Goal: Task Accomplishment & Management: Use online tool/utility

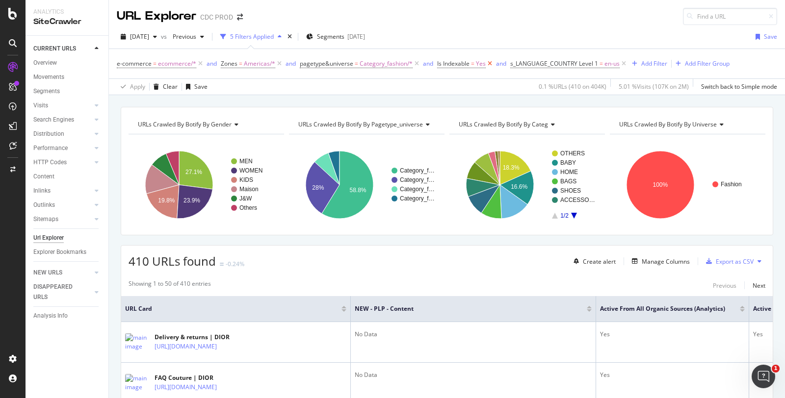
click at [486, 62] on icon at bounding box center [490, 64] width 8 height 10
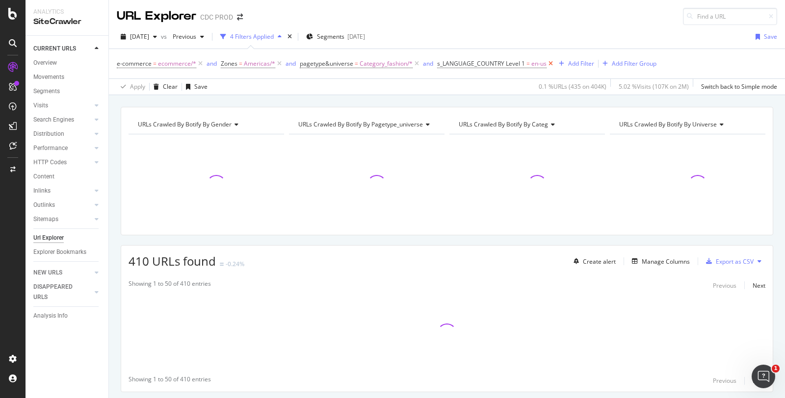
click at [548, 62] on icon at bounding box center [550, 64] width 8 height 10
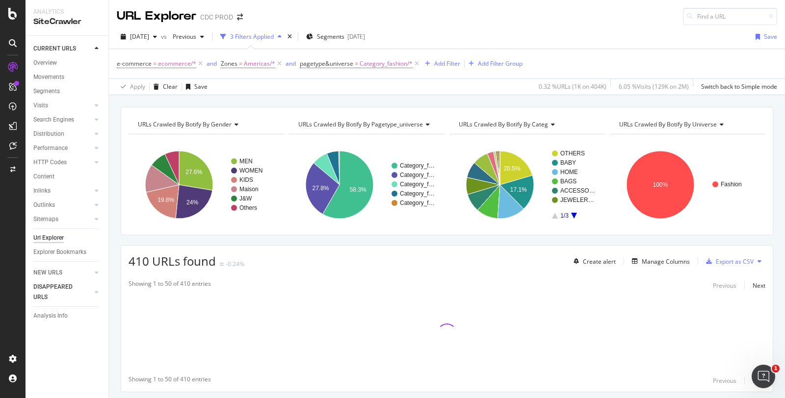
click at [85, 290] on div at bounding box center [87, 292] width 9 height 10
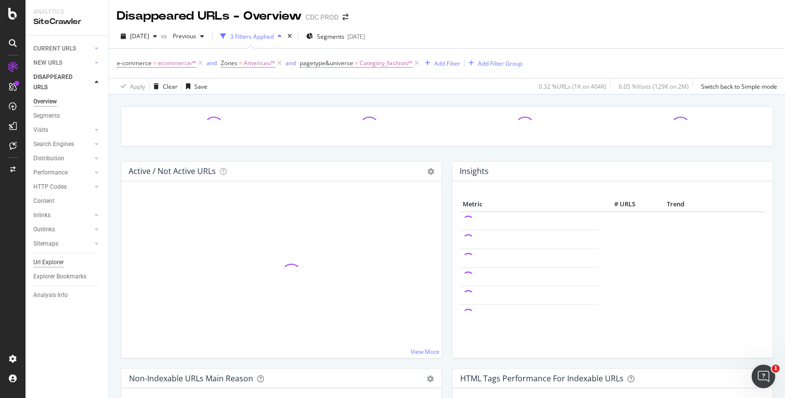
click at [46, 263] on div "Url Explorer" at bounding box center [48, 263] width 30 height 10
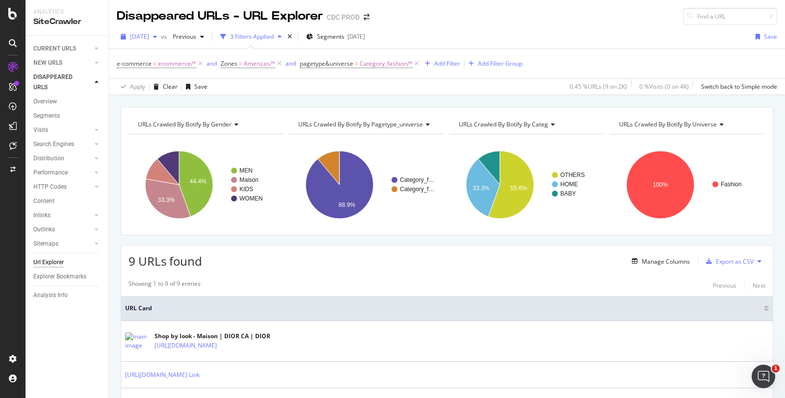
click at [149, 38] on span "2025 Sep. 5th" at bounding box center [139, 36] width 19 height 8
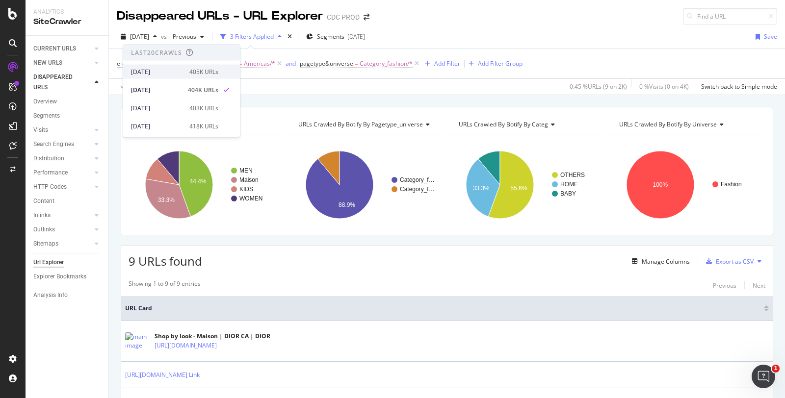
click at [181, 68] on div "2025 Sep. 12th 405K URLs" at bounding box center [174, 71] width 87 height 9
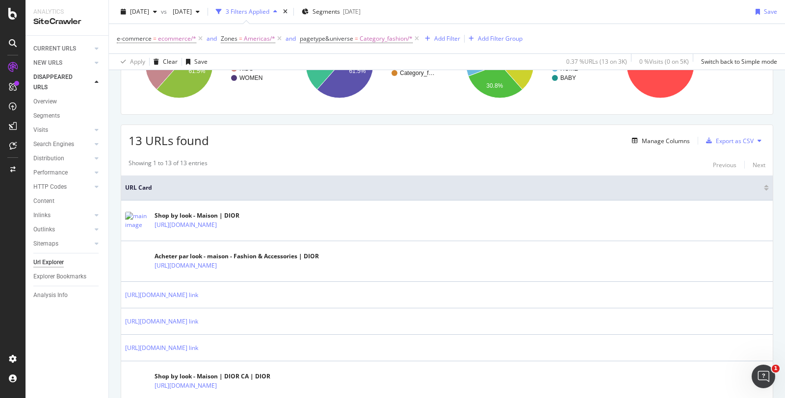
scroll to position [118, 0]
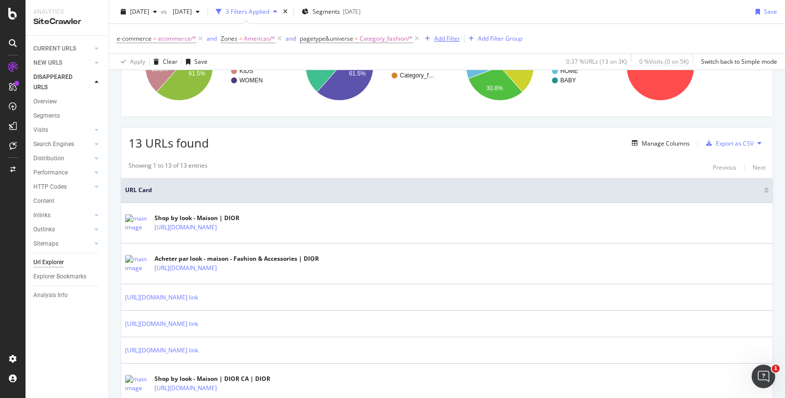
click at [435, 38] on div "Add Filter" at bounding box center [447, 38] width 26 height 8
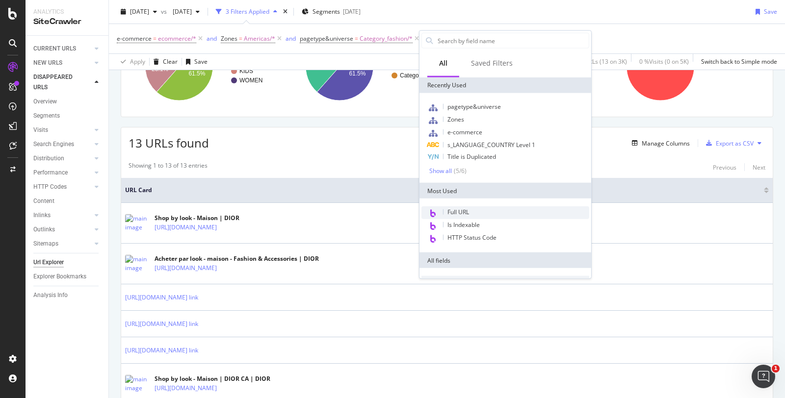
click at [462, 211] on span "Full URL" at bounding box center [458, 212] width 22 height 8
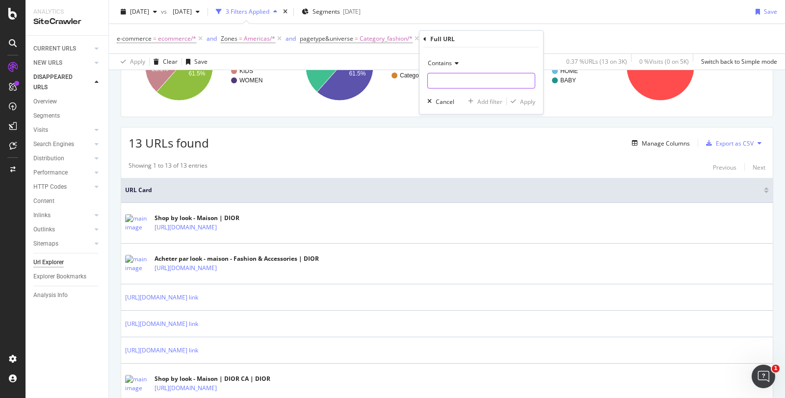
click at [450, 80] on input "text" at bounding box center [481, 81] width 107 height 16
type input "broken"
click at [521, 99] on div "Apply" at bounding box center [527, 101] width 15 height 8
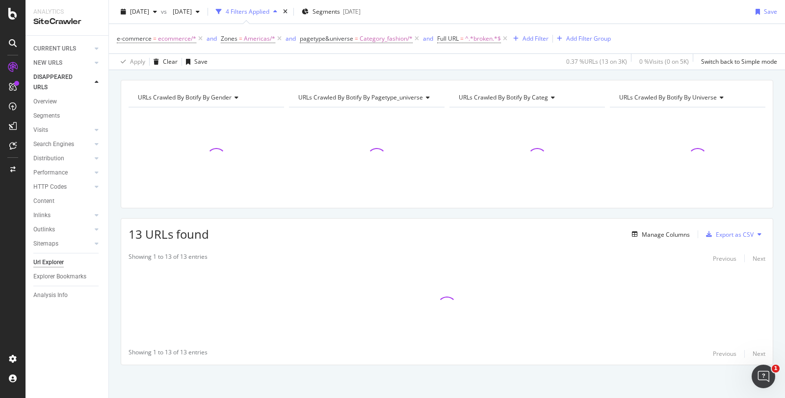
scroll to position [82, 0]
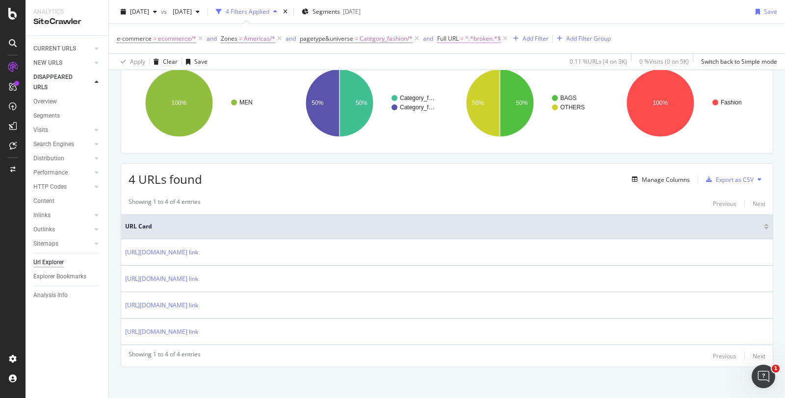
click at [469, 39] on span "^.*broken.*$" at bounding box center [483, 39] width 36 height 14
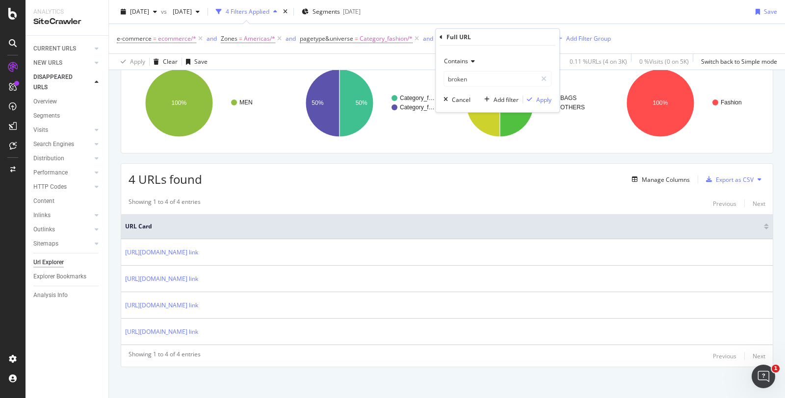
click at [464, 59] on span "Contains" at bounding box center [456, 61] width 24 height 8
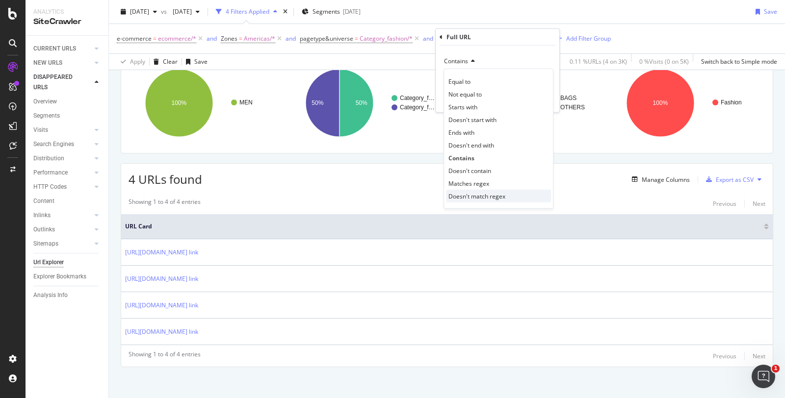
click at [475, 192] on span "Doesn't match regex" at bounding box center [476, 196] width 57 height 8
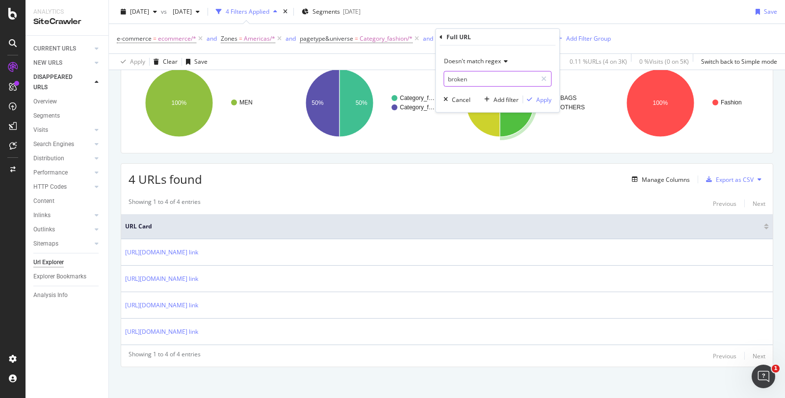
click at [506, 80] on input "broken" at bounding box center [490, 79] width 93 height 16
type input "broke|static"
drag, startPoint x: 531, startPoint y: 93, endPoint x: 535, endPoint y: 98, distance: 6.0
click at [535, 98] on div "Doesn't match regex broke|static Cancel Add filter Apply" at bounding box center [498, 79] width 124 height 67
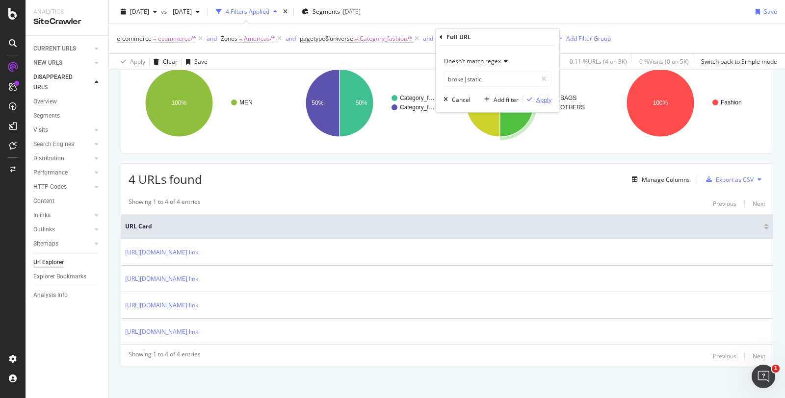
click at [535, 98] on div "button" at bounding box center [529, 100] width 13 height 6
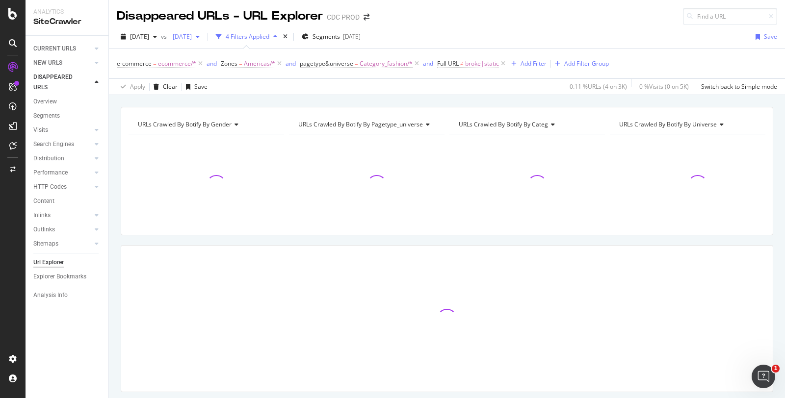
click at [204, 40] on div "2025 Aug. 29th" at bounding box center [186, 36] width 35 height 15
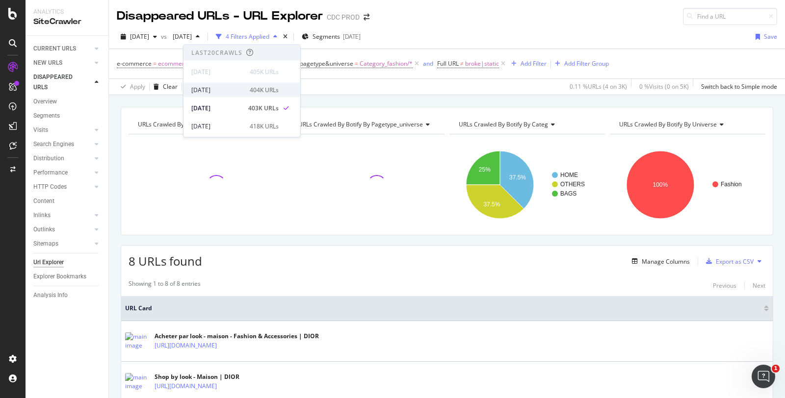
click at [221, 86] on div "2025 Sep. 5th" at bounding box center [217, 89] width 52 height 9
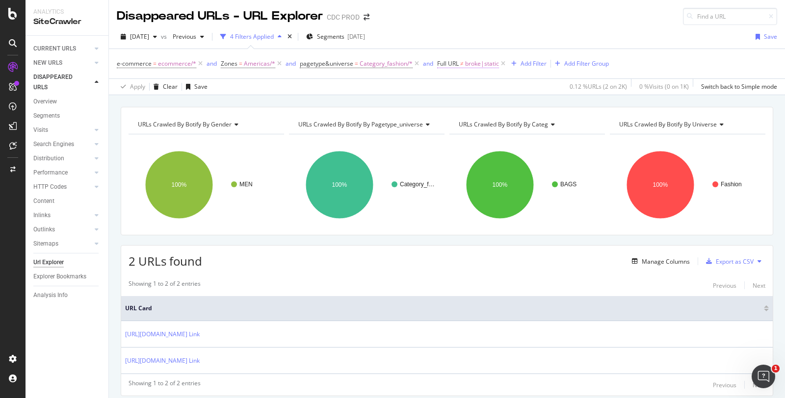
click at [466, 67] on span "broke|static" at bounding box center [482, 64] width 34 height 14
click at [451, 102] on input "broke|static" at bounding box center [490, 104] width 93 height 16
click at [459, 104] on input "roke|static" at bounding box center [490, 104] width 93 height 16
type input "roken|static"
click at [538, 121] on div "Apply" at bounding box center [543, 124] width 15 height 8
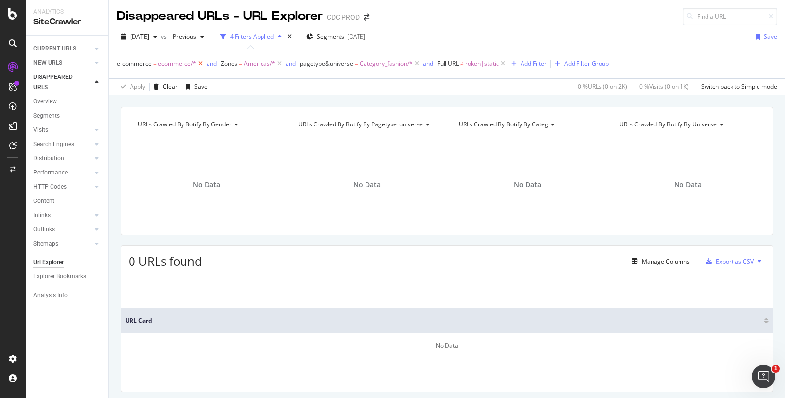
click at [199, 64] on icon at bounding box center [200, 64] width 8 height 10
click at [653, 260] on div "Manage Columns" at bounding box center [666, 262] width 48 height 8
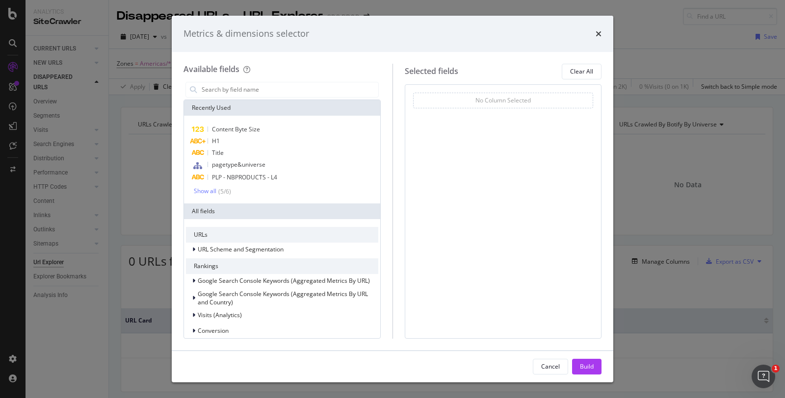
click at [601, 34] on div "Metrics & dimensions selector" at bounding box center [393, 34] width 442 height 36
click at [602, 31] on div "Metrics & dimensions selector" at bounding box center [393, 34] width 442 height 36
click at [602, 32] on div "Metrics & dimensions selector" at bounding box center [393, 34] width 442 height 36
click at [596, 35] on icon "times" at bounding box center [599, 34] width 6 height 8
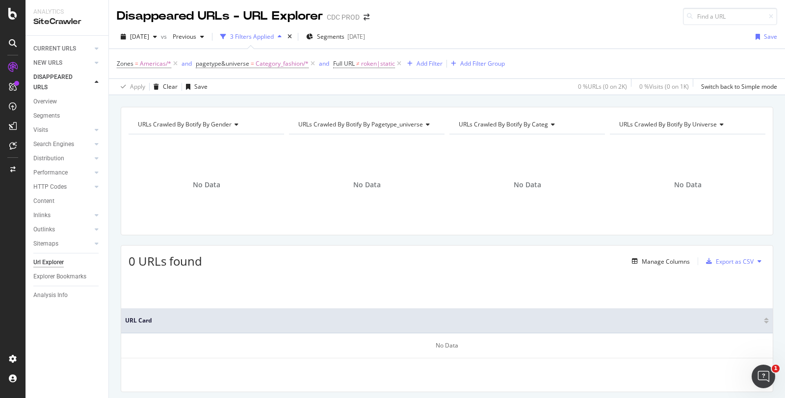
click at [430, 84] on div "Apply Clear Save 0 % URLs ( 0 on 2K ) 0 % Visits ( 0 on 1K ) Switch back to Sim…" at bounding box center [447, 86] width 676 height 16
click at [156, 63] on span "Americas/*" at bounding box center [155, 64] width 31 height 14
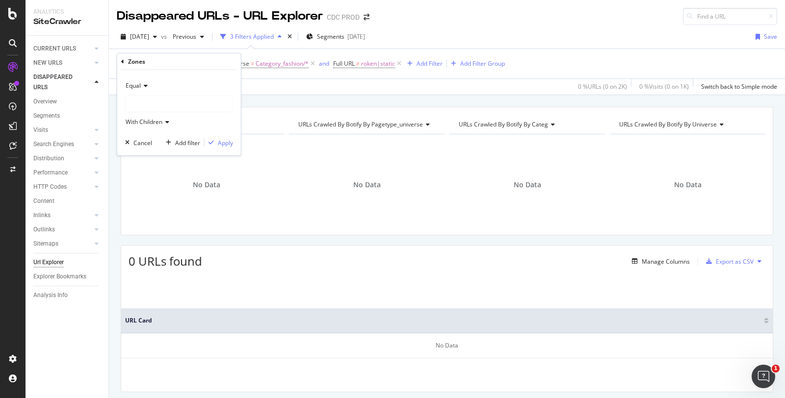
click at [138, 106] on div at bounding box center [179, 104] width 107 height 16
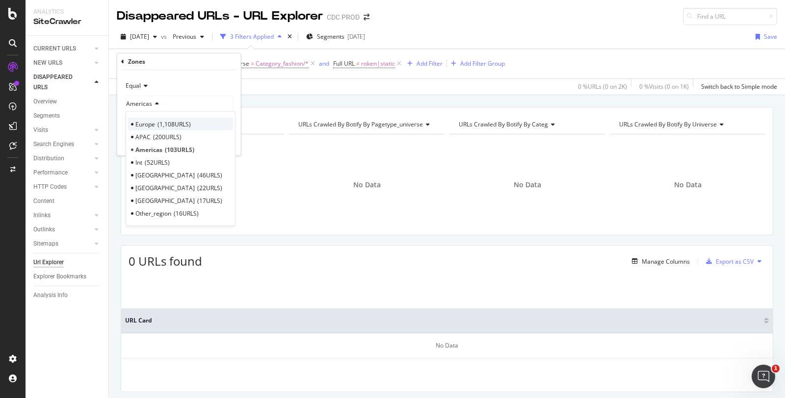
click at [166, 120] on span "1,108 URLS" at bounding box center [173, 124] width 33 height 8
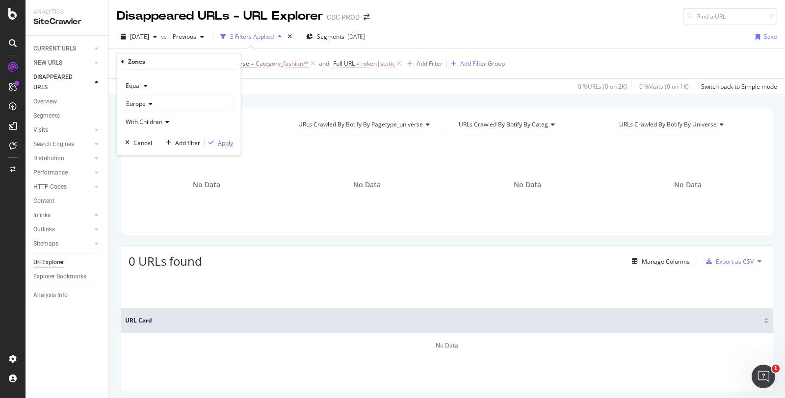
click at [222, 139] on div "Apply" at bounding box center [225, 142] width 15 height 8
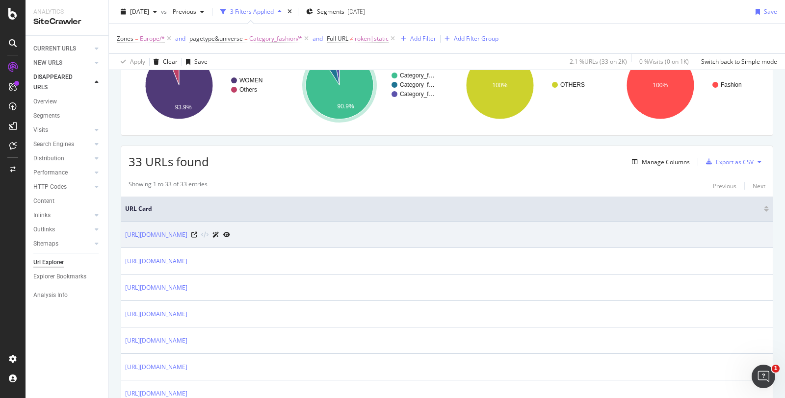
scroll to position [104, 0]
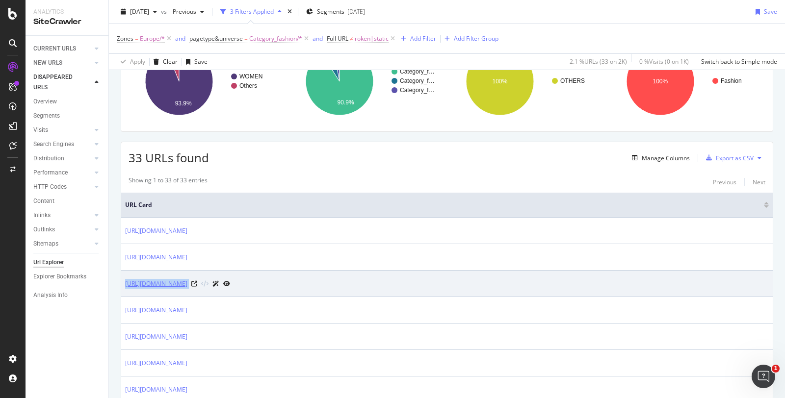
drag, startPoint x: 335, startPoint y: 291, endPoint x: 125, endPoint y: 283, distance: 210.1
click at [125, 283] on td "https://www.dior.com/en_gb/fashion/womens-fashion/fashion-jewelry/rings" at bounding box center [446, 284] width 651 height 26
copy tbody "https://www.dior.com/en_gb/fashion/womens-fashion/fashion-jewelry/rings"
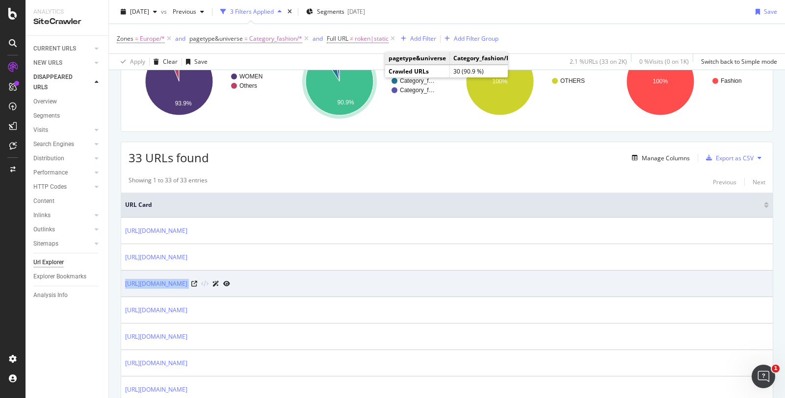
click at [440, 279] on div "https://www.dior.com/en_gb/fashion/womens-fashion/fashion-jewelry/rings" at bounding box center [447, 284] width 644 height 10
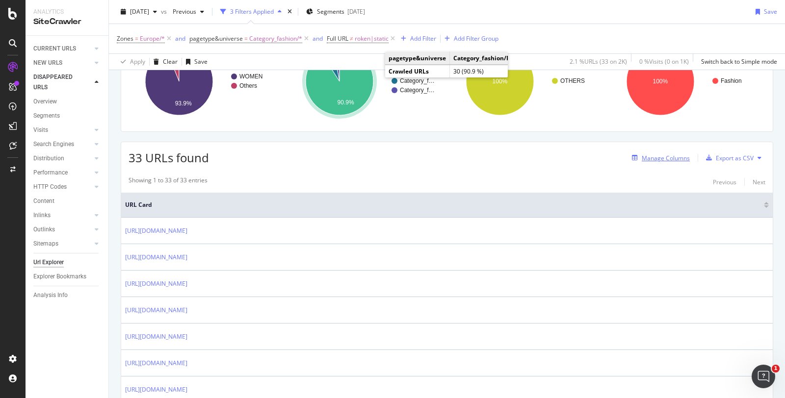
click at [655, 162] on button "Manage Columns" at bounding box center [659, 158] width 62 height 12
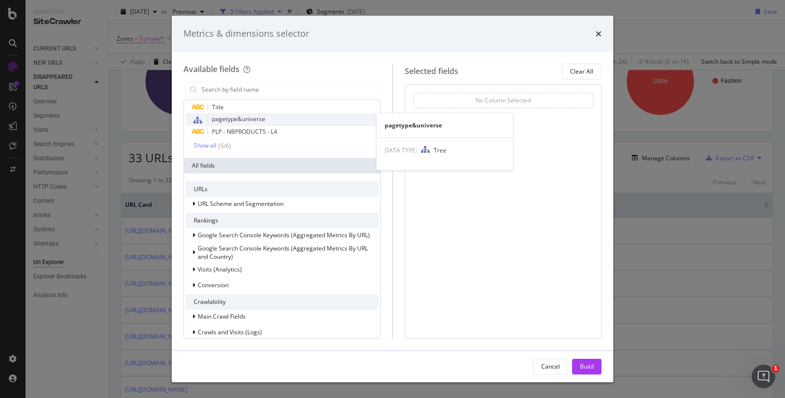
scroll to position [0, 0]
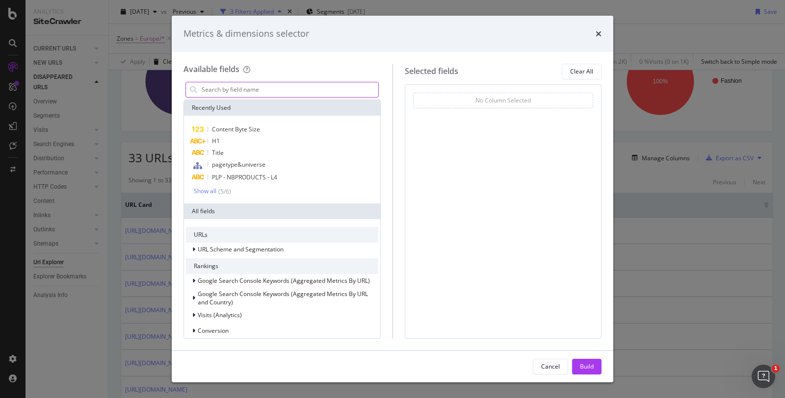
click at [234, 91] on input "modal" at bounding box center [290, 89] width 178 height 15
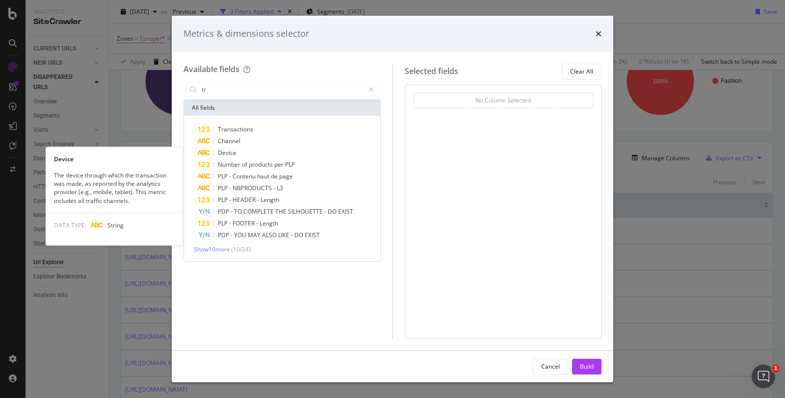
type input "t"
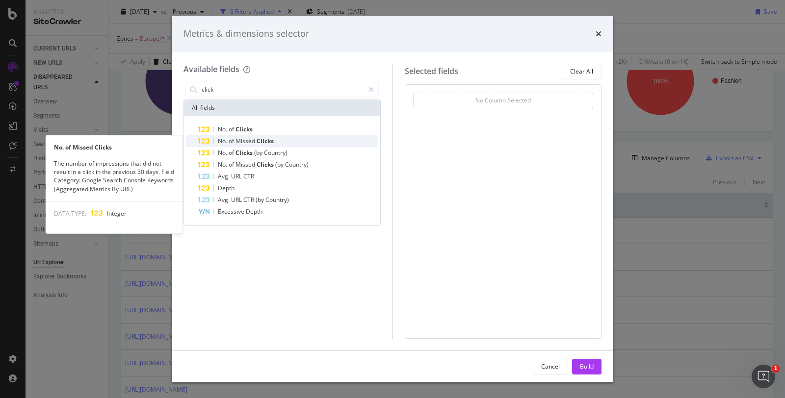
type input "click"
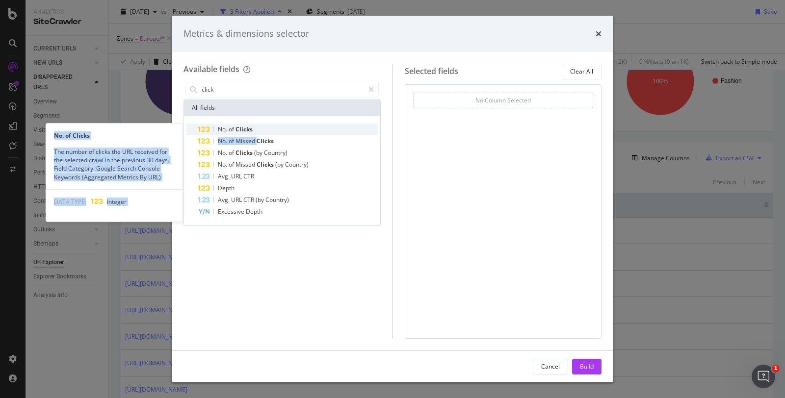
drag, startPoint x: 258, startPoint y: 139, endPoint x: 252, endPoint y: 130, distance: 9.9
click at [252, 130] on div "No. of Clicks No. of Clicks The number of clicks the URL received for the selec…" at bounding box center [282, 171] width 192 height 94
click at [252, 130] on span "Clicks" at bounding box center [243, 129] width 17 height 8
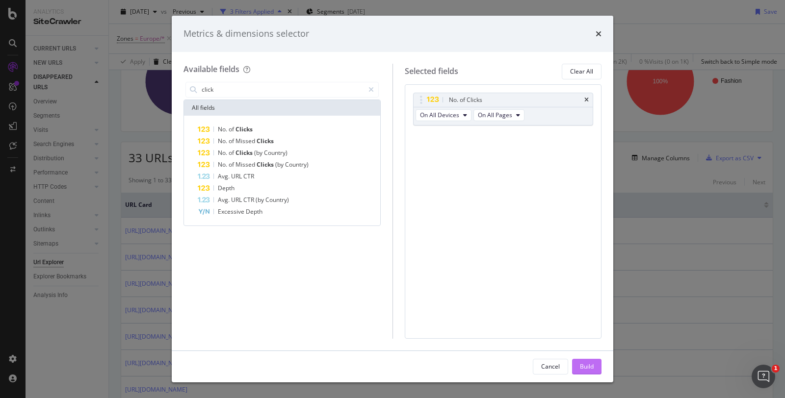
click at [583, 363] on div "Build" at bounding box center [587, 367] width 14 height 8
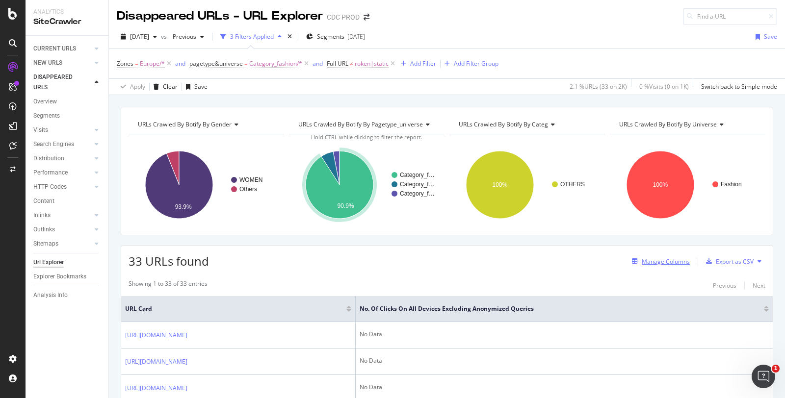
click at [652, 256] on div "Manage Columns" at bounding box center [659, 261] width 62 height 11
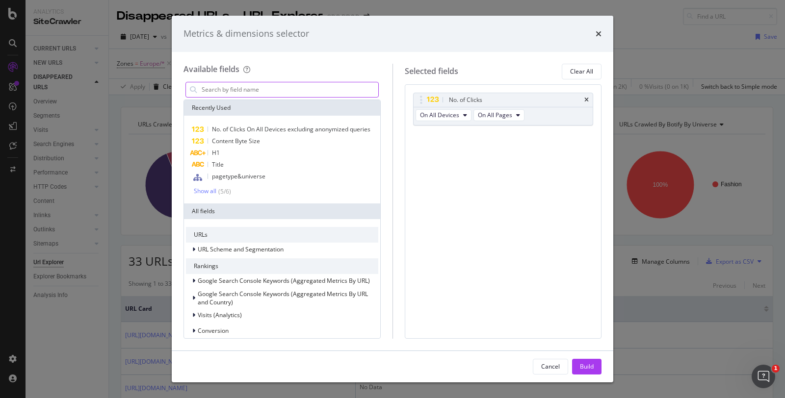
click at [310, 90] on input "modal" at bounding box center [290, 89] width 178 height 15
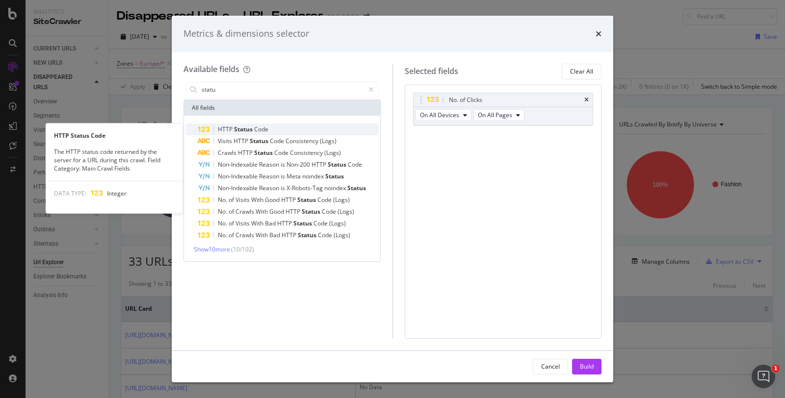
type input "statu"
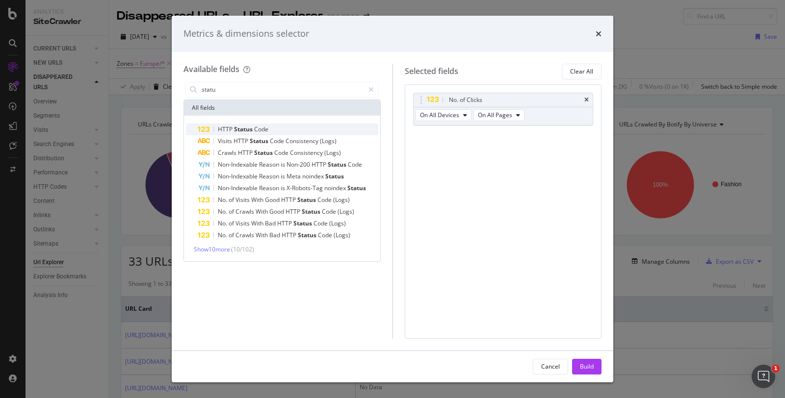
click at [267, 129] on span "Code" at bounding box center [261, 129] width 14 height 8
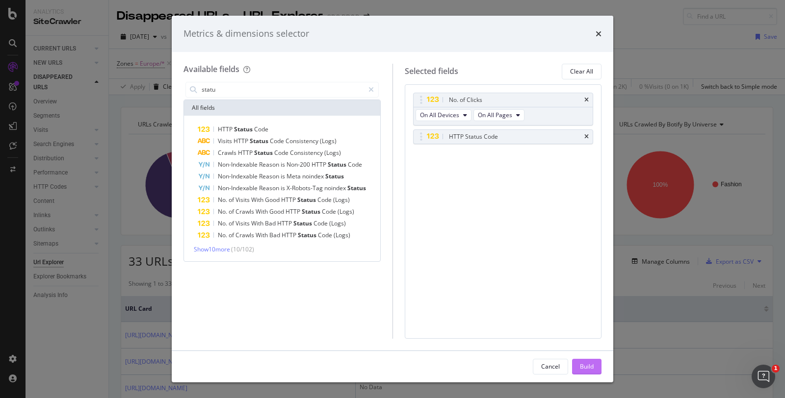
click at [581, 364] on div "Build" at bounding box center [587, 367] width 14 height 8
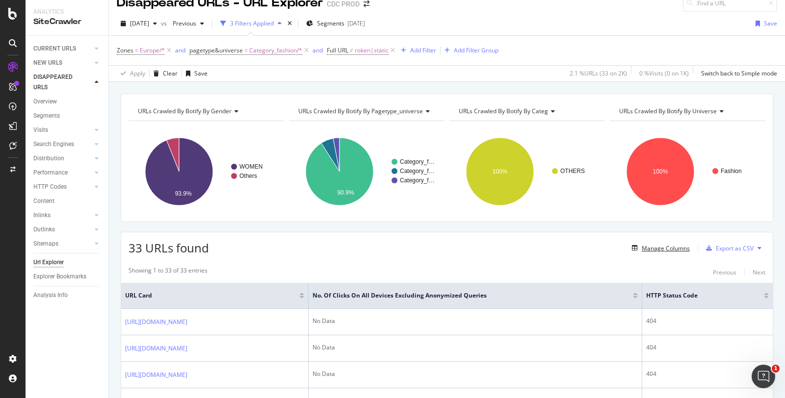
scroll to position [6, 0]
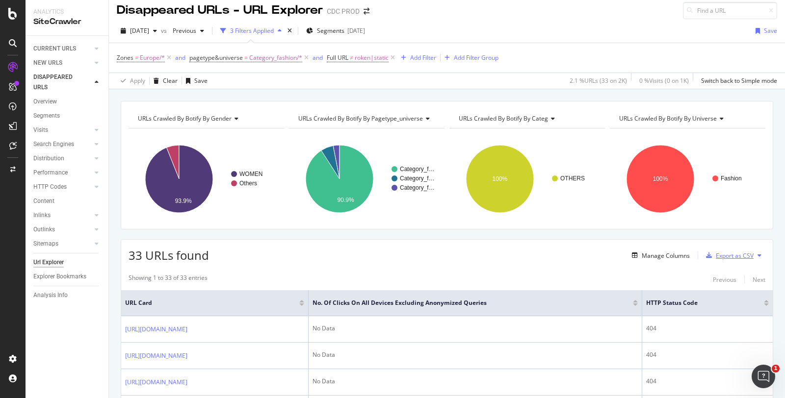
click at [727, 257] on div "Export as CSV" at bounding box center [735, 256] width 38 height 8
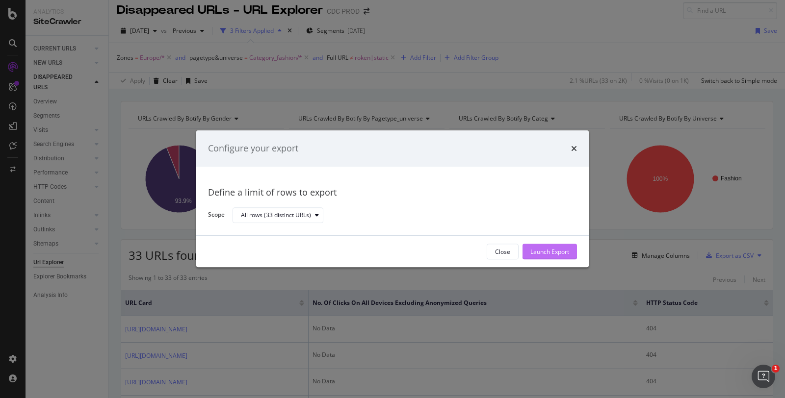
click at [547, 253] on div "Launch Export" at bounding box center [549, 252] width 39 height 8
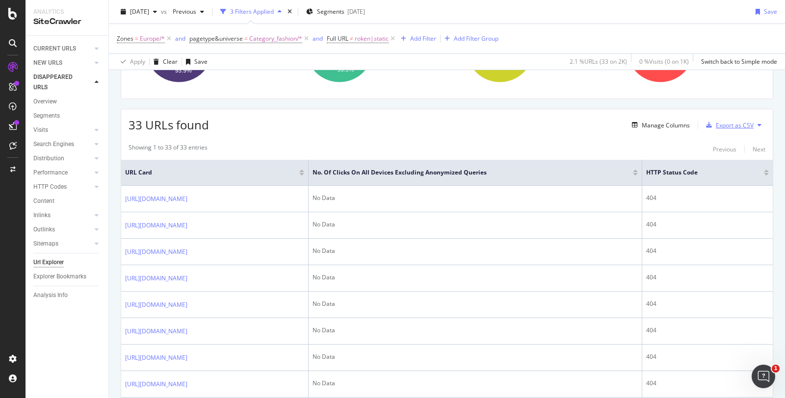
scroll to position [0, 0]
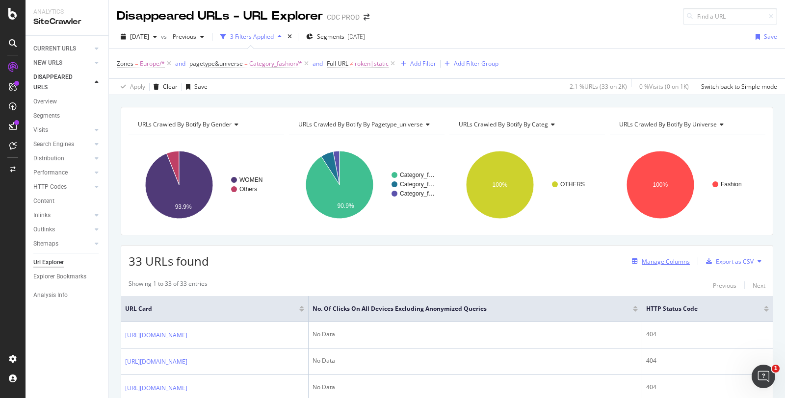
click at [655, 256] on div "Manage Columns" at bounding box center [659, 261] width 62 height 11
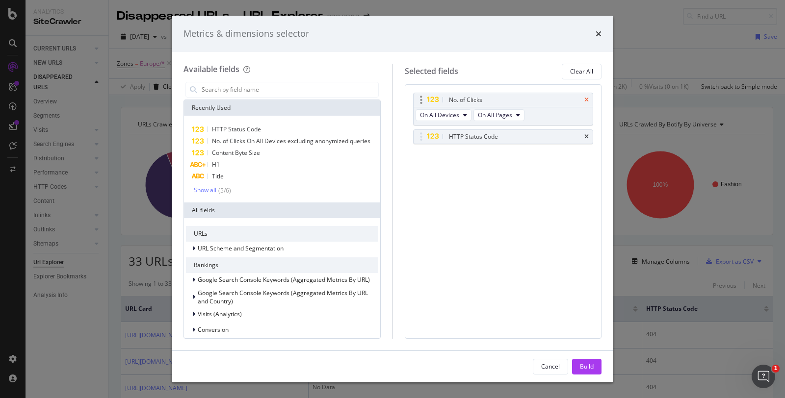
click at [587, 102] on icon "times" at bounding box center [586, 100] width 4 height 6
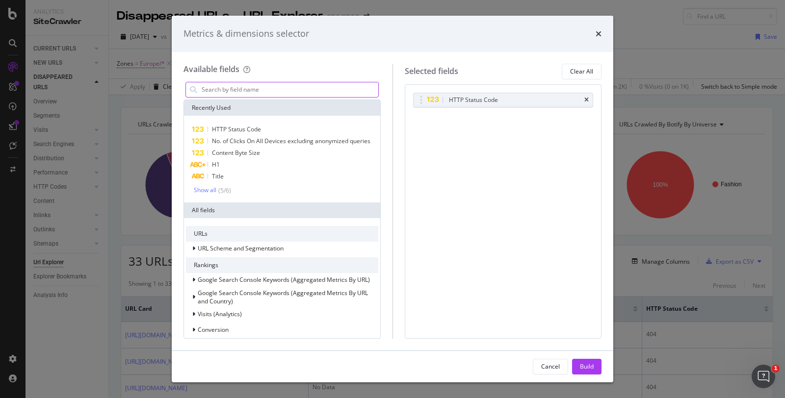
click at [273, 88] on input "modal" at bounding box center [290, 89] width 178 height 15
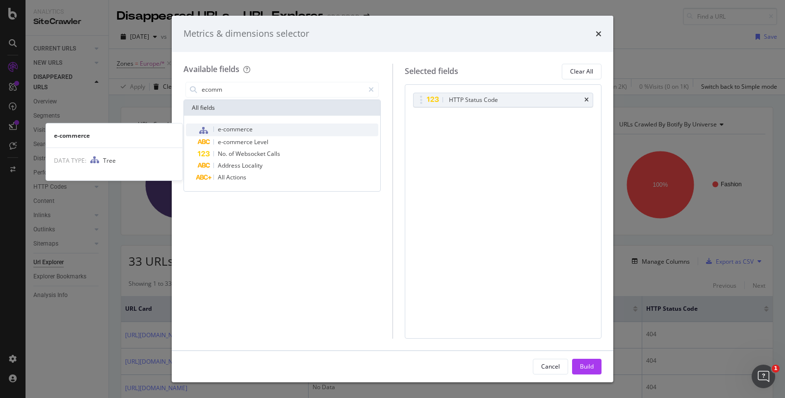
click at [248, 129] on span "e-commerce" at bounding box center [235, 129] width 35 height 8
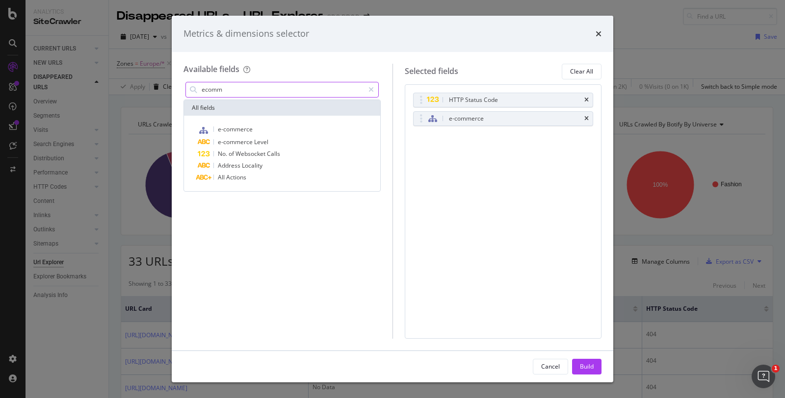
click at [252, 93] on input "ecomm" at bounding box center [282, 89] width 163 height 15
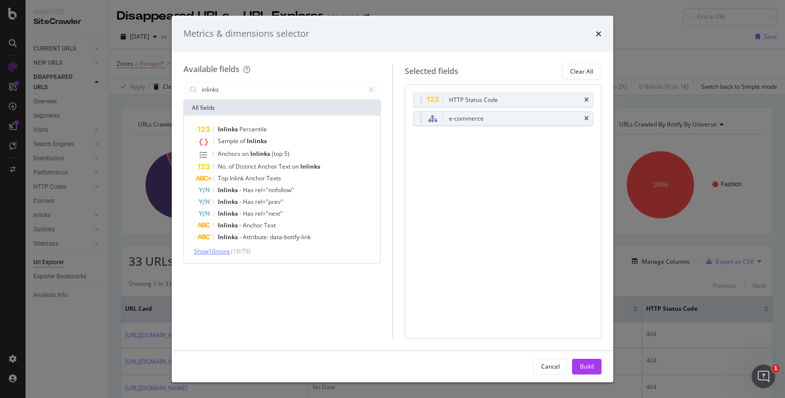
click at [227, 249] on span "Show 10 more" at bounding box center [212, 251] width 36 height 8
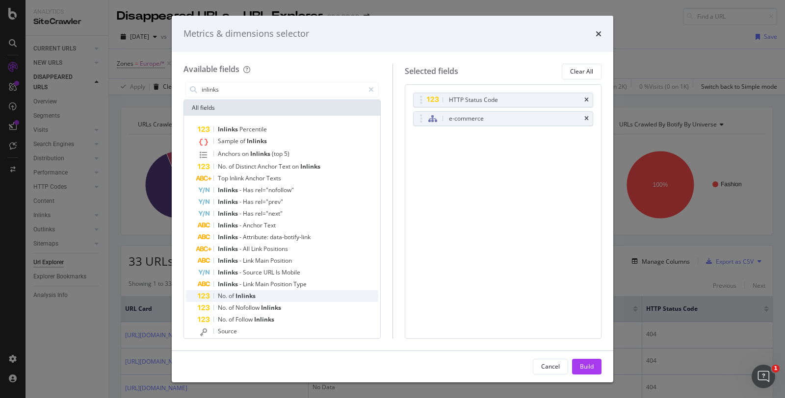
click at [263, 296] on div "No. of Inlinks" at bounding box center [288, 296] width 181 height 12
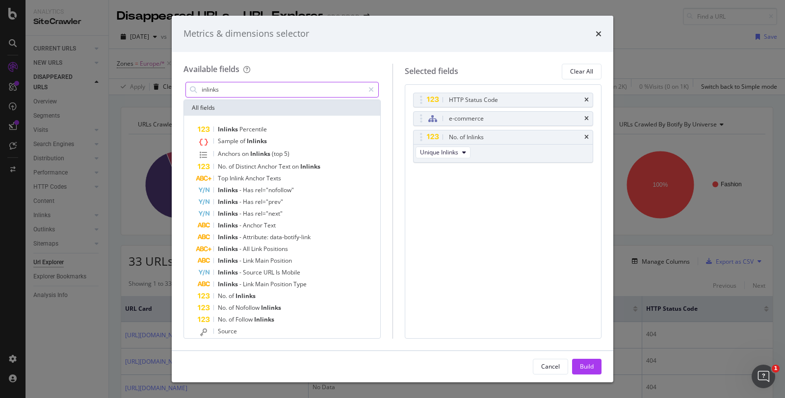
click at [233, 94] on input "inlinks" at bounding box center [282, 89] width 163 height 15
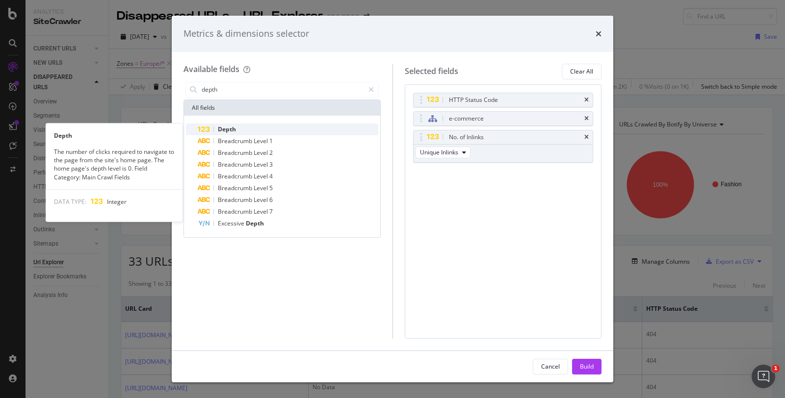
click at [247, 127] on div "Depth" at bounding box center [288, 130] width 181 height 12
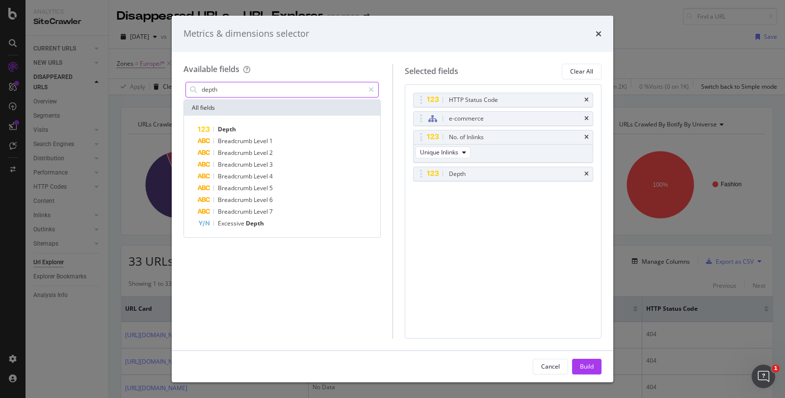
click at [235, 87] on input "depth" at bounding box center [282, 89] width 163 height 15
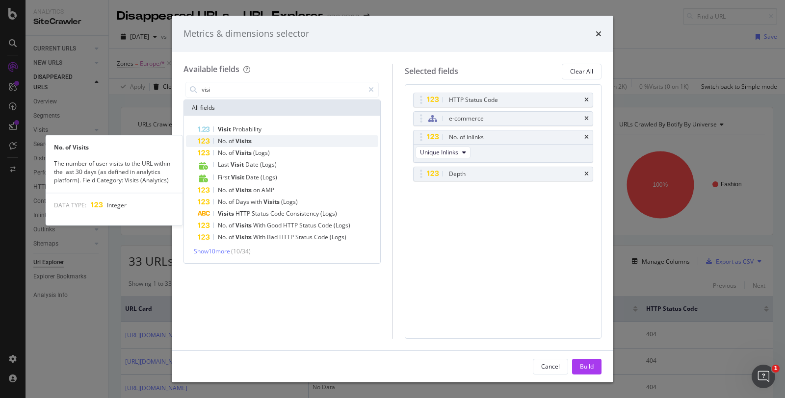
click at [241, 145] on div "No. of Visits" at bounding box center [235, 141] width 34 height 8
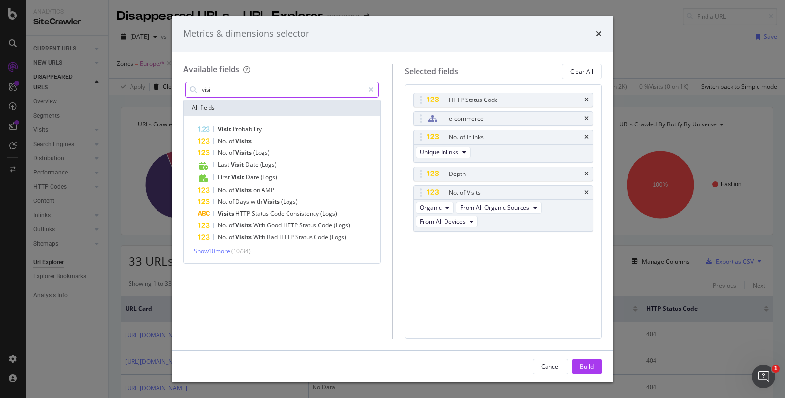
click at [271, 87] on input "visi" at bounding box center [282, 89] width 163 height 15
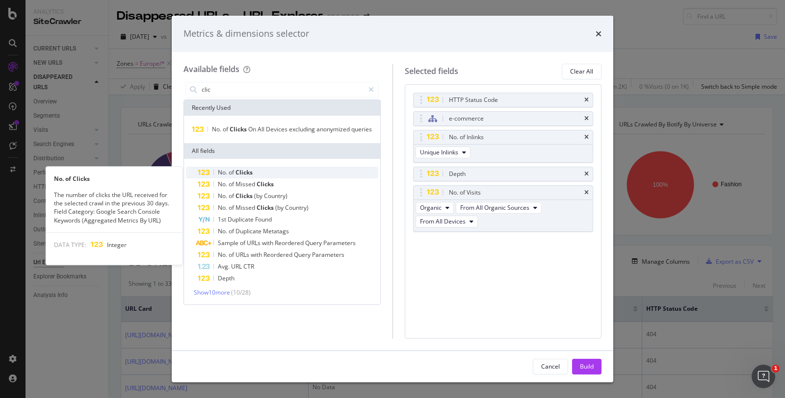
click at [270, 170] on div "No. of Clicks" at bounding box center [288, 173] width 181 height 12
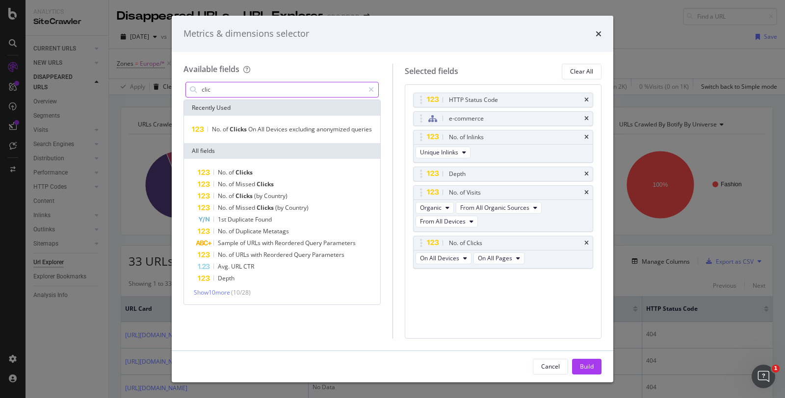
click at [265, 86] on input "clic" at bounding box center [282, 89] width 163 height 15
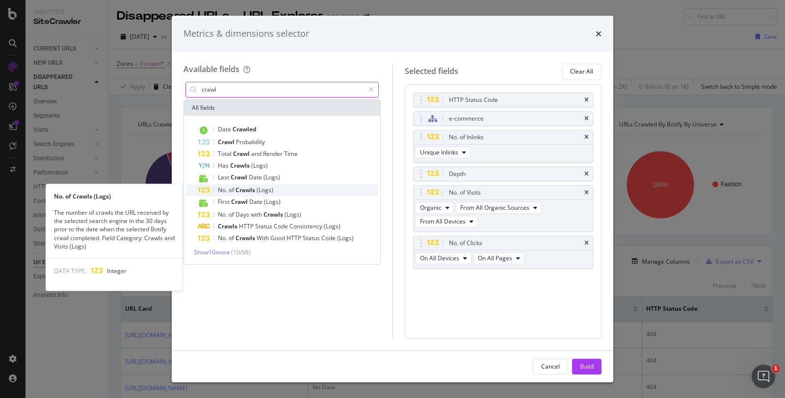
type input "crawl"
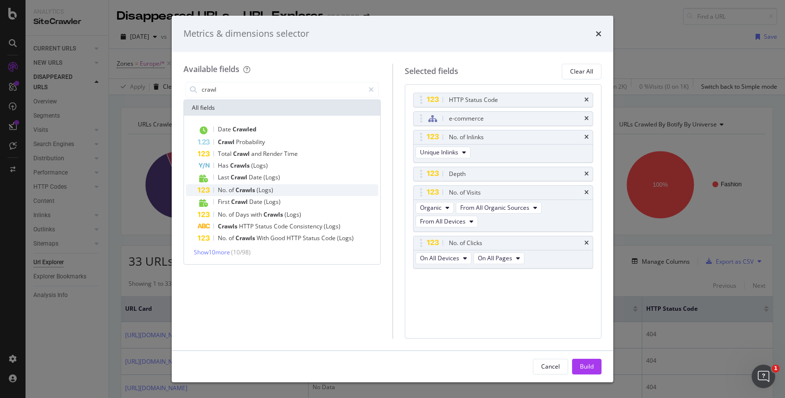
click at [297, 192] on div "No. of Crawls (Logs)" at bounding box center [288, 190] width 181 height 12
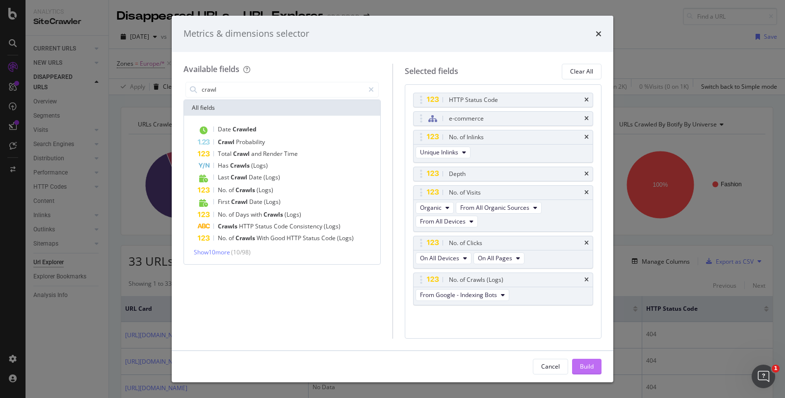
click at [580, 364] on div "Build" at bounding box center [587, 367] width 14 height 8
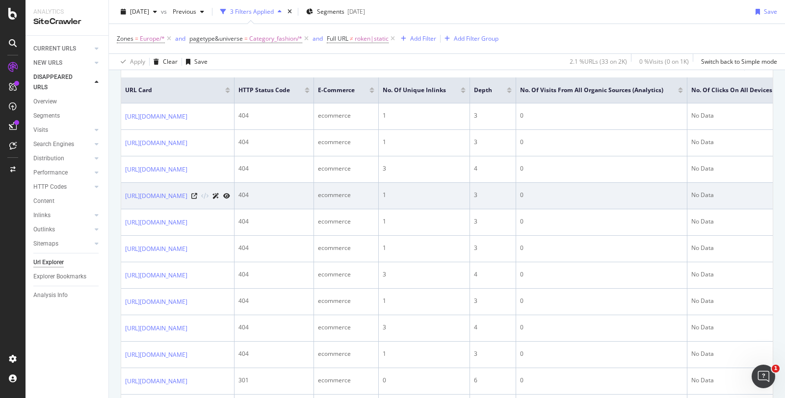
scroll to position [60, 0]
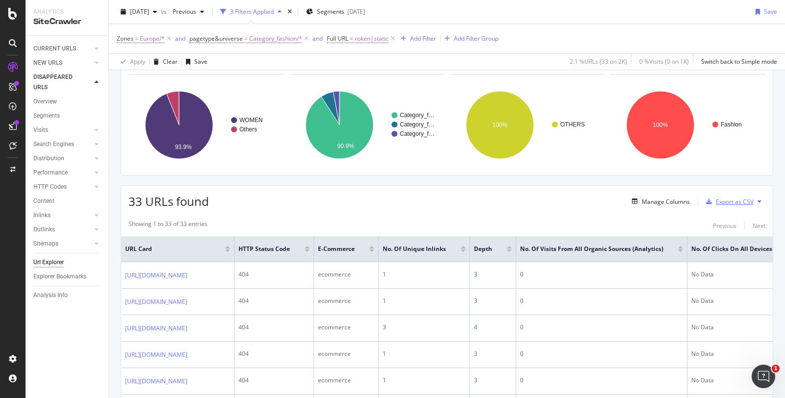
click at [723, 199] on div "Export as CSV" at bounding box center [735, 202] width 38 height 8
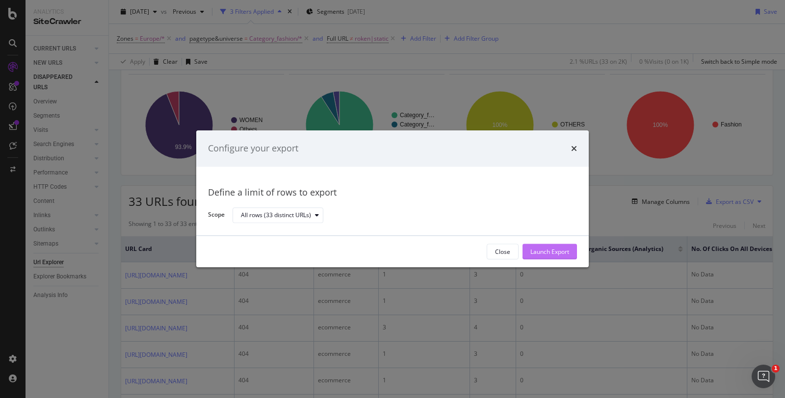
click at [557, 255] on div "Launch Export" at bounding box center [549, 252] width 39 height 8
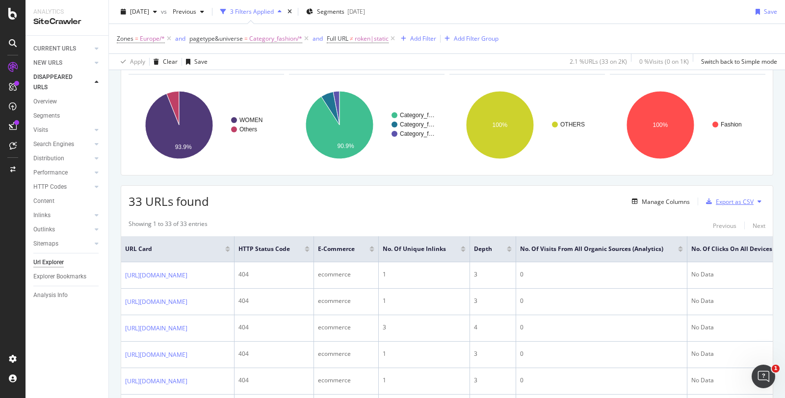
scroll to position [0, 0]
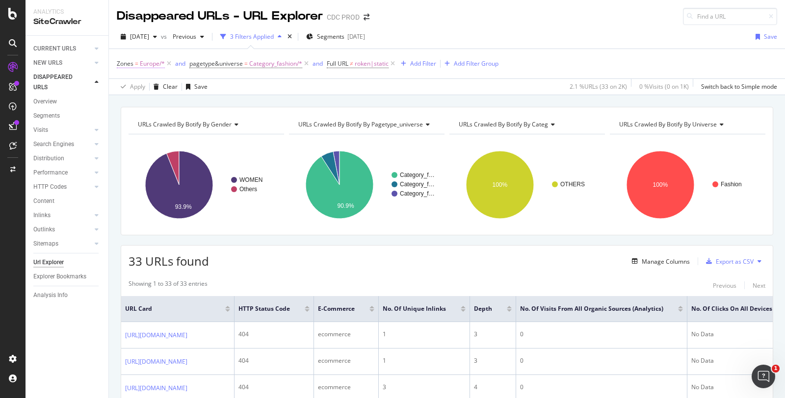
click at [153, 62] on span "Europe/*" at bounding box center [152, 64] width 25 height 14
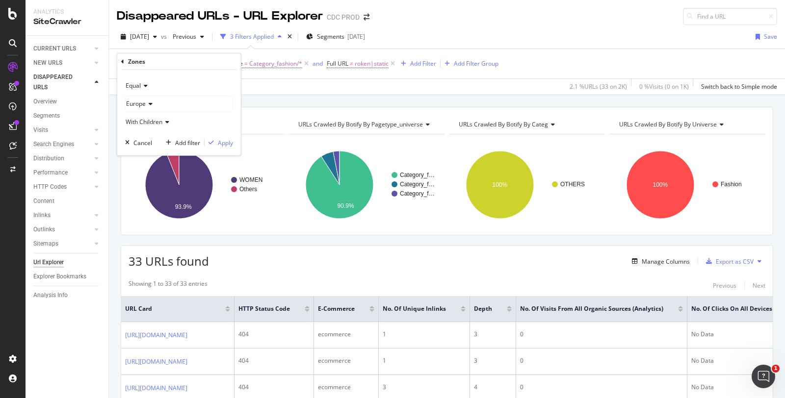
click at [140, 104] on span "Europe" at bounding box center [136, 104] width 20 height 8
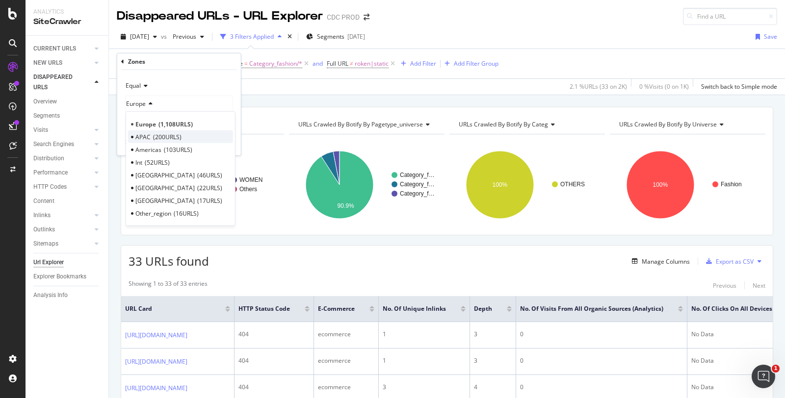
click at [174, 138] on span "200 URLS" at bounding box center [167, 136] width 28 height 8
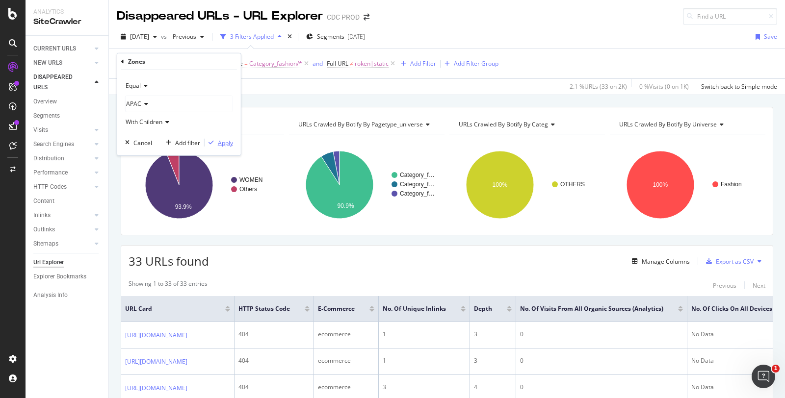
click at [226, 141] on div "Apply" at bounding box center [225, 142] width 15 height 8
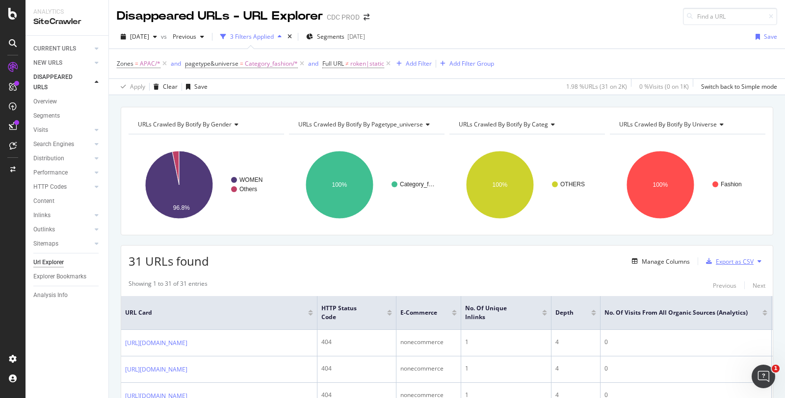
click at [716, 259] on div "Export as CSV" at bounding box center [735, 262] width 38 height 8
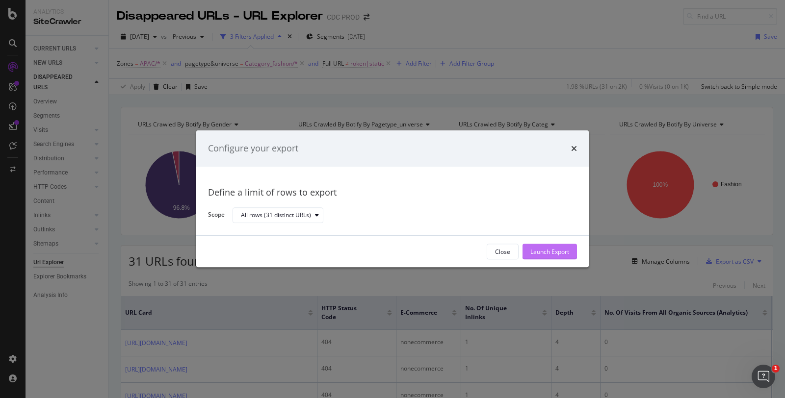
click at [546, 250] on div "Launch Export" at bounding box center [549, 252] width 39 height 8
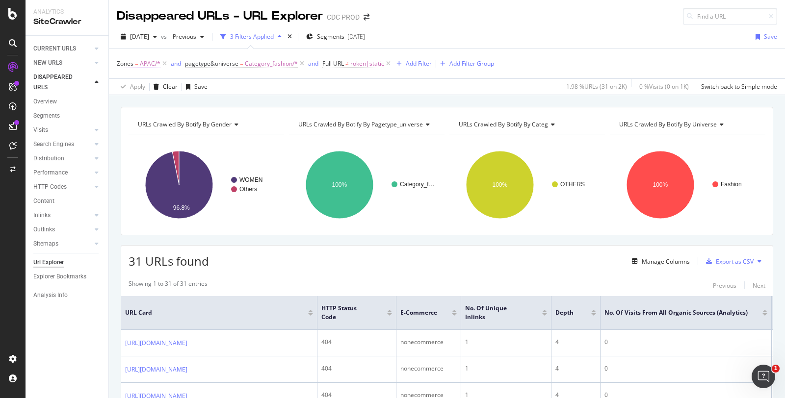
click at [147, 61] on span "APAC/*" at bounding box center [150, 64] width 21 height 14
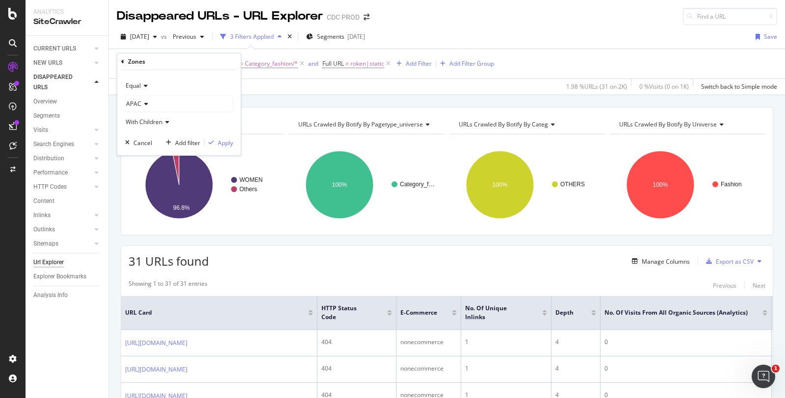
click at [148, 105] on div "APAC" at bounding box center [179, 104] width 107 height 16
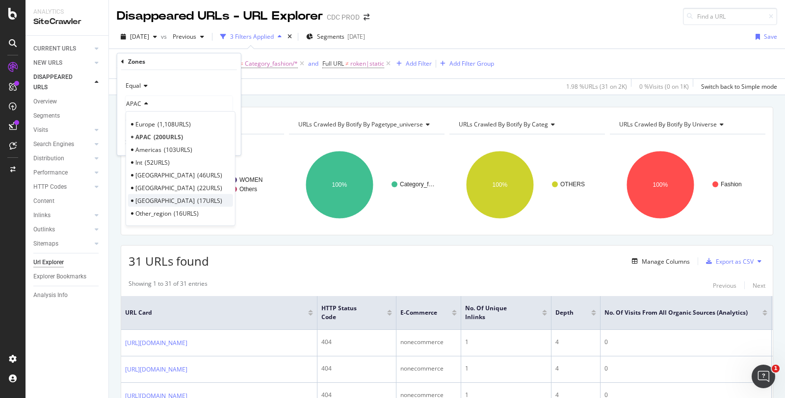
click at [197, 199] on span "17 URLS" at bounding box center [209, 200] width 25 height 8
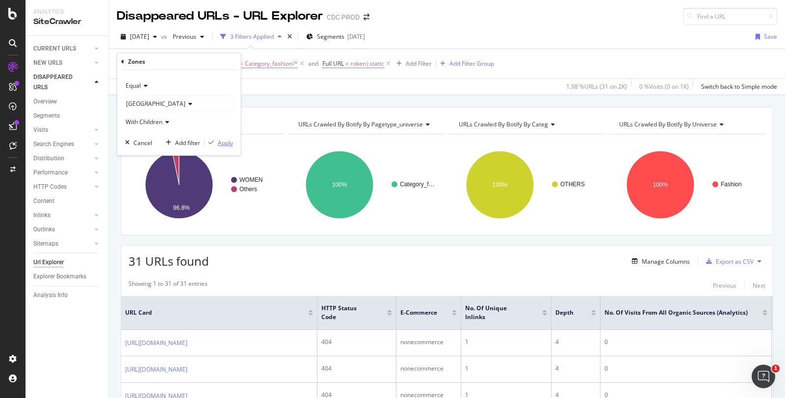
click at [218, 141] on div "Apply" at bounding box center [225, 142] width 15 height 8
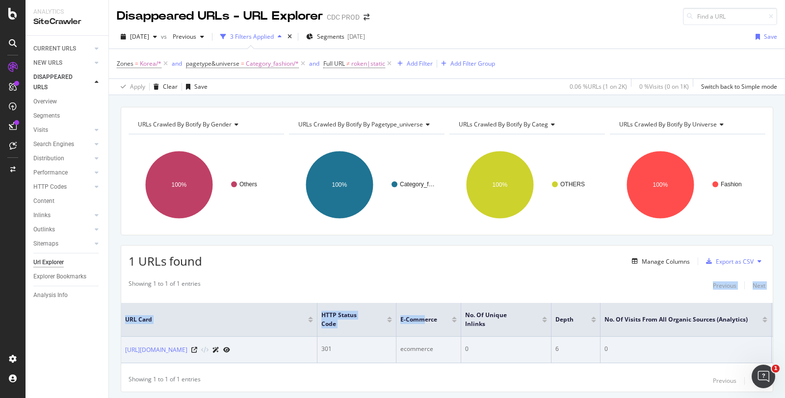
drag, startPoint x: 307, startPoint y: 281, endPoint x: 426, endPoint y: 330, distance: 129.1
click at [426, 330] on div "Showing 1 to 1 of 1 entries Previous Next URL Card HTTP Status Code e-commerce …" at bounding box center [446, 333] width 651 height 117
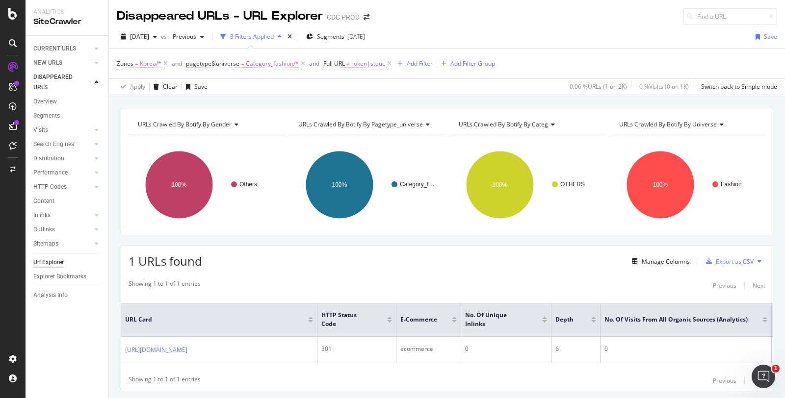
click at [438, 257] on div "1 URLs found Manage Columns Export as CSV" at bounding box center [446, 258] width 651 height 24
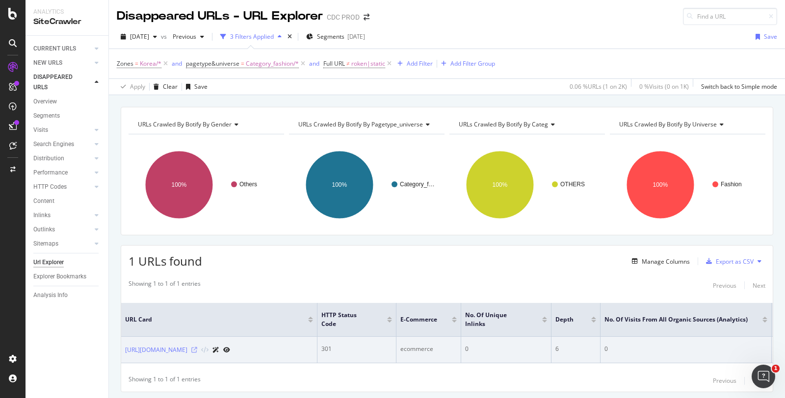
click at [197, 347] on icon at bounding box center [194, 350] width 6 height 6
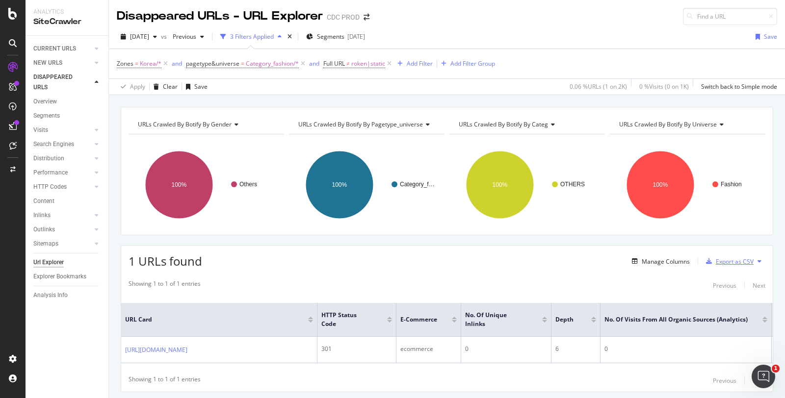
click at [725, 261] on div "Export as CSV" at bounding box center [735, 262] width 38 height 8
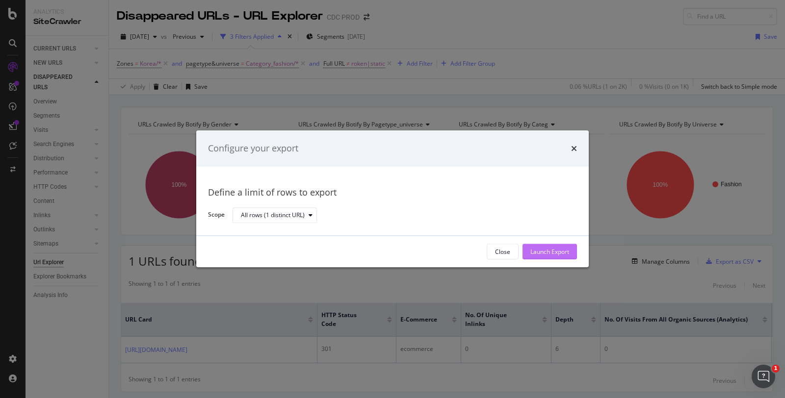
click at [552, 255] on div "Launch Export" at bounding box center [549, 252] width 39 height 8
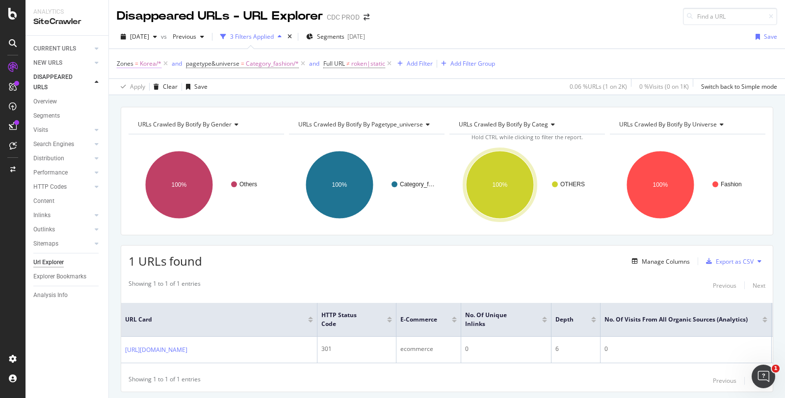
click at [146, 62] on span "Korea/*" at bounding box center [151, 64] width 22 height 14
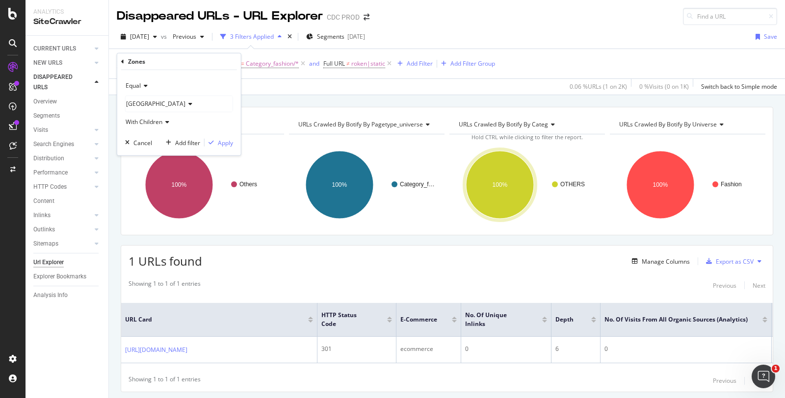
click at [177, 102] on div "Korea" at bounding box center [179, 104] width 107 height 16
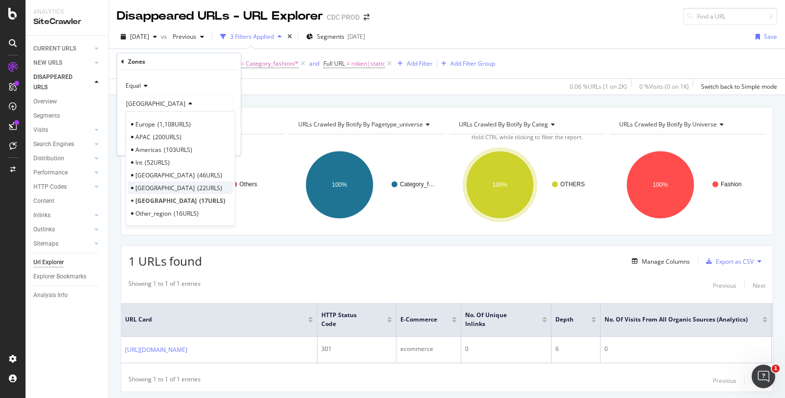
click at [151, 186] on div "Japan 22 URLS" at bounding box center [180, 188] width 105 height 13
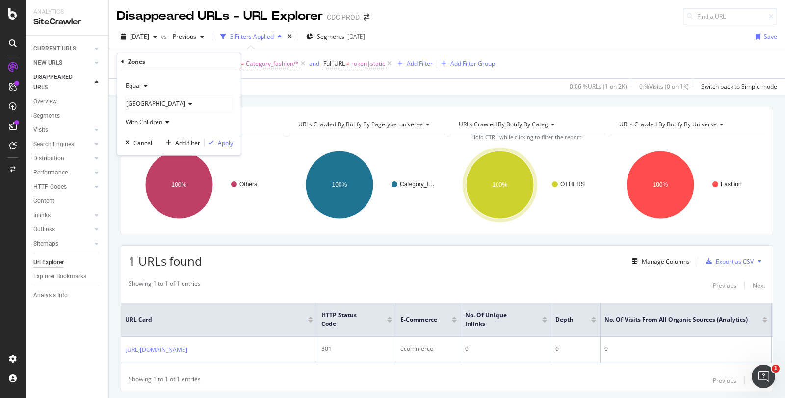
click at [228, 147] on div "Equal Japan With Children Cancel Add filter Apply" at bounding box center [179, 112] width 124 height 85
click at [227, 144] on div "Apply" at bounding box center [225, 142] width 15 height 8
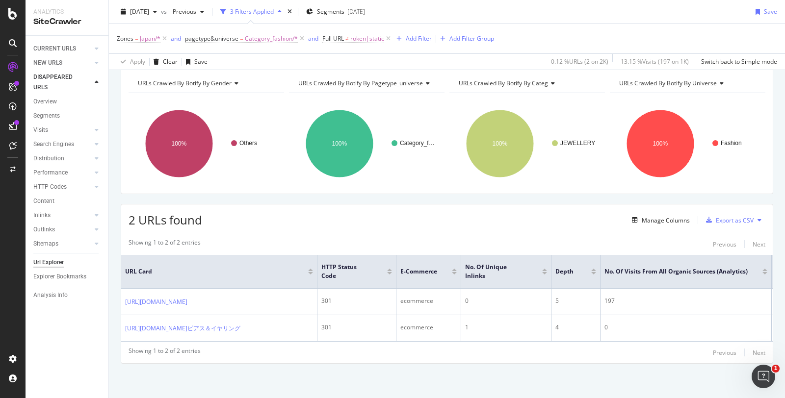
scroll to position [65, 0]
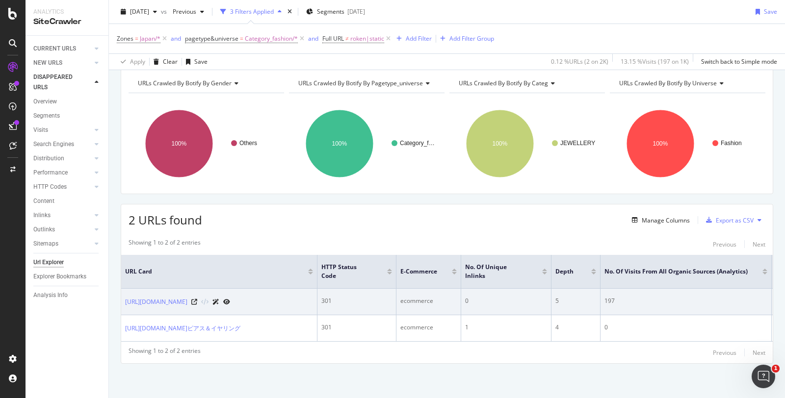
drag, startPoint x: 274, startPoint y: 327, endPoint x: 124, endPoint y: 274, distance: 158.9
click at [124, 289] on tbody "https://www.dior.com/ja_jp/fashion/ウィメンズファッション/ファッション-ジュエリー/ピアスイヤリング 301 ecomme…" at bounding box center [631, 315] width 1020 height 53
copy tbody "https://www.dior.com/ja_jp/fashion/ウィメンズファッション/ファッション-ジュエリー/ピアスイヤリング 301 ecomme…"
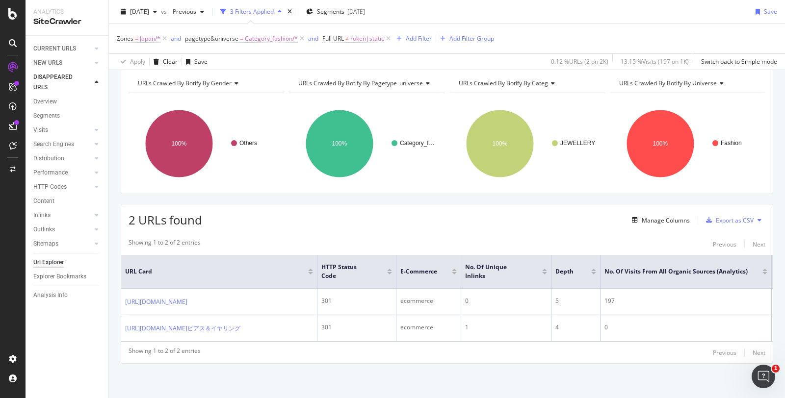
click at [370, 176] on div "URLs Crawled By Botify By gender Chart (by Value) Table Expand Export as CSV Ex…" at bounding box center [447, 232] width 676 height 333
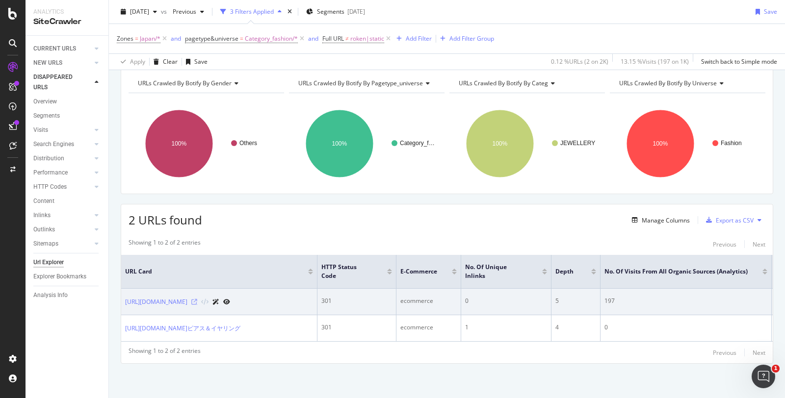
click at [197, 299] on icon at bounding box center [194, 302] width 6 height 6
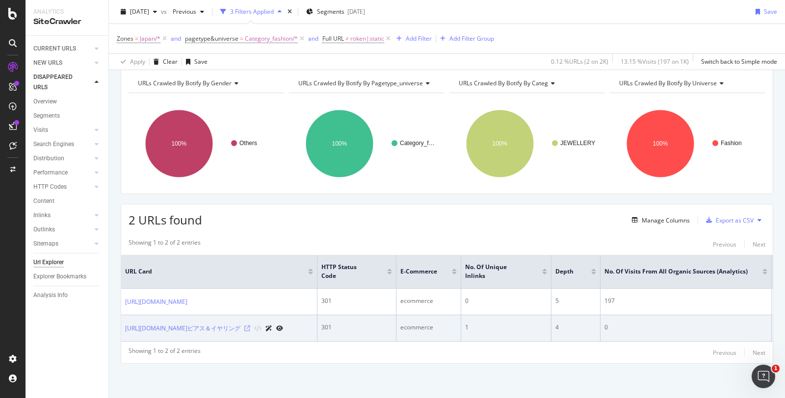
click at [250, 326] on icon at bounding box center [247, 329] width 6 height 6
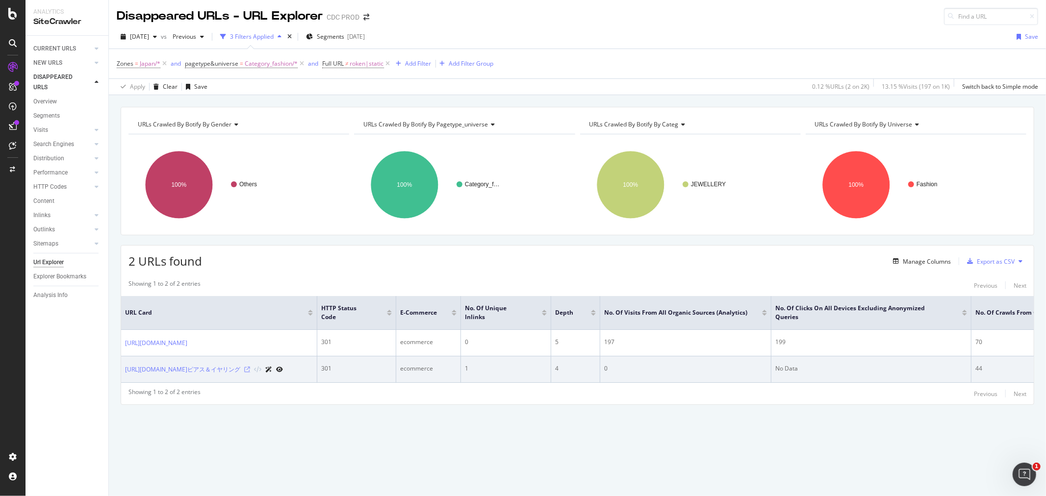
scroll to position [0, 0]
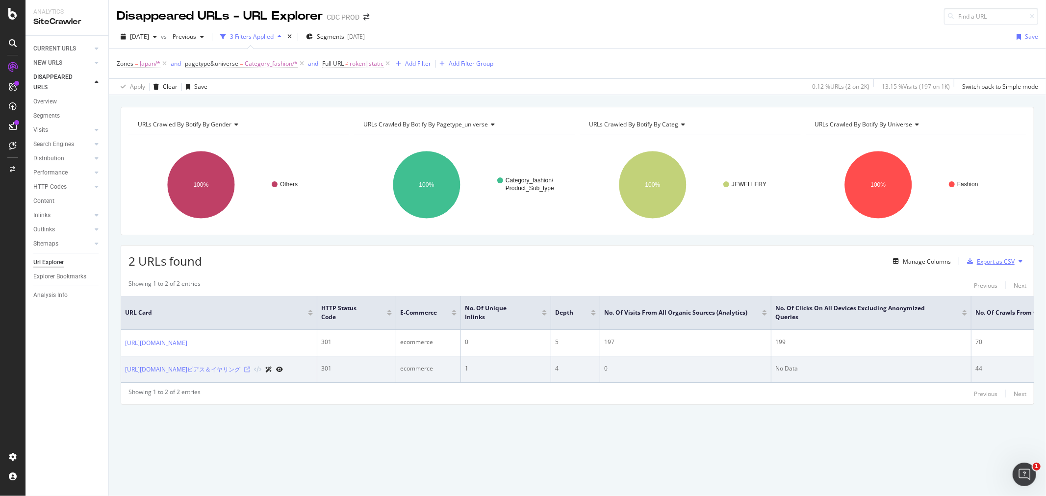
click at [784, 261] on div "Export as CSV" at bounding box center [996, 262] width 38 height 8
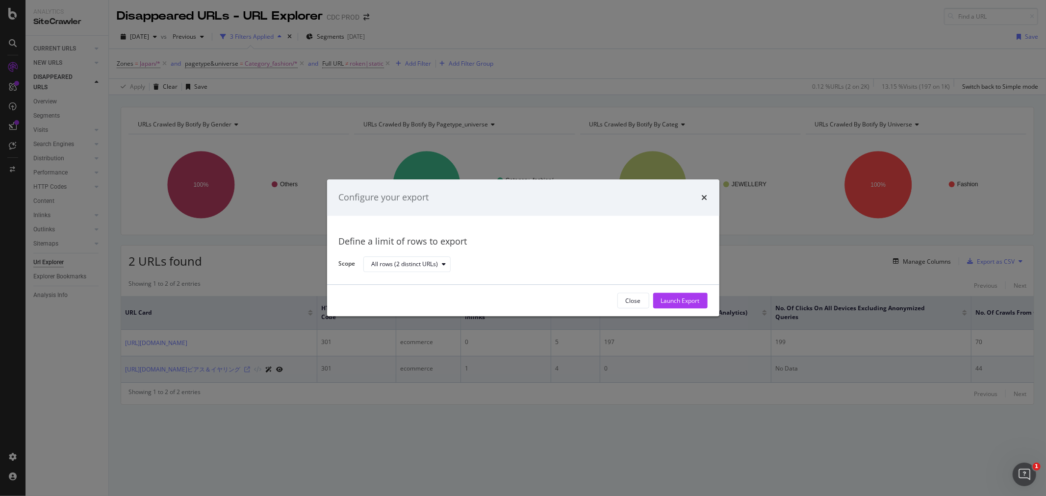
click at [684, 298] on div "Launch Export" at bounding box center [680, 301] width 39 height 8
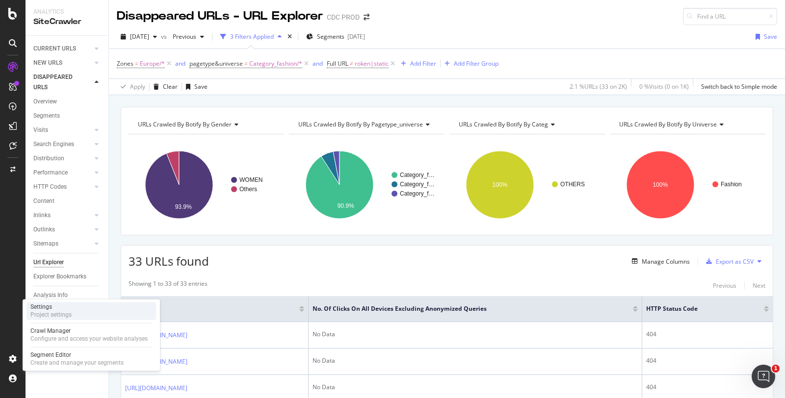
click at [50, 314] on div "Project settings" at bounding box center [50, 315] width 41 height 8
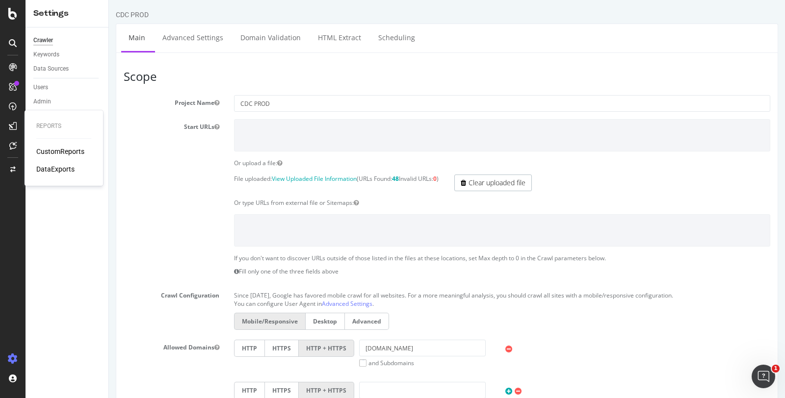
click at [63, 166] on div "DataExports" at bounding box center [55, 169] width 38 height 10
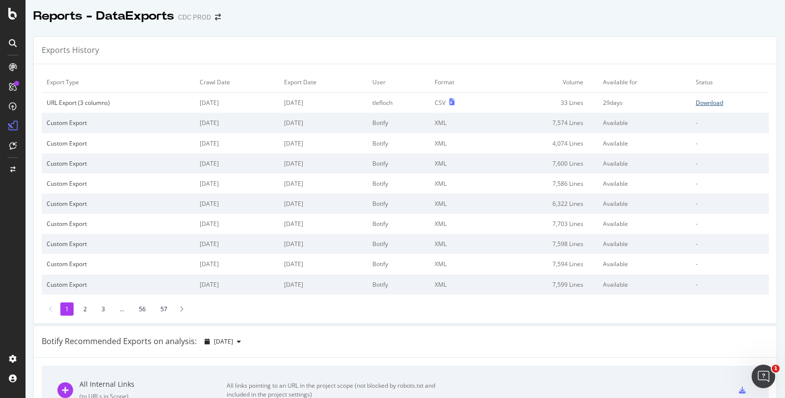
click at [696, 99] on div "Download" at bounding box center [709, 103] width 27 height 8
click at [696, 103] on div "Download" at bounding box center [709, 103] width 27 height 8
click at [698, 102] on div "Download" at bounding box center [709, 103] width 27 height 8
click at [703, 103] on div "Download" at bounding box center [709, 103] width 27 height 8
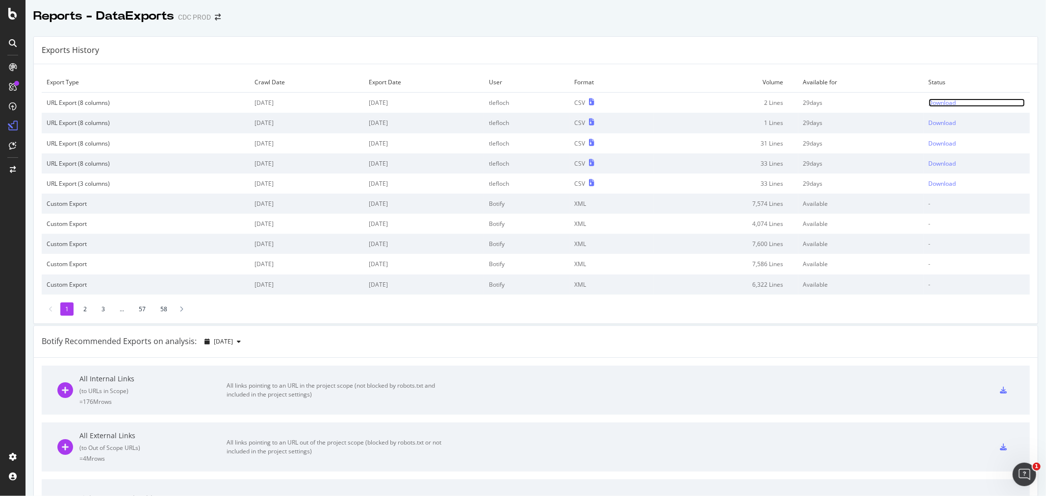
click at [930, 104] on div "Download" at bounding box center [942, 103] width 27 height 8
